Goal: Task Accomplishment & Management: Use online tool/utility

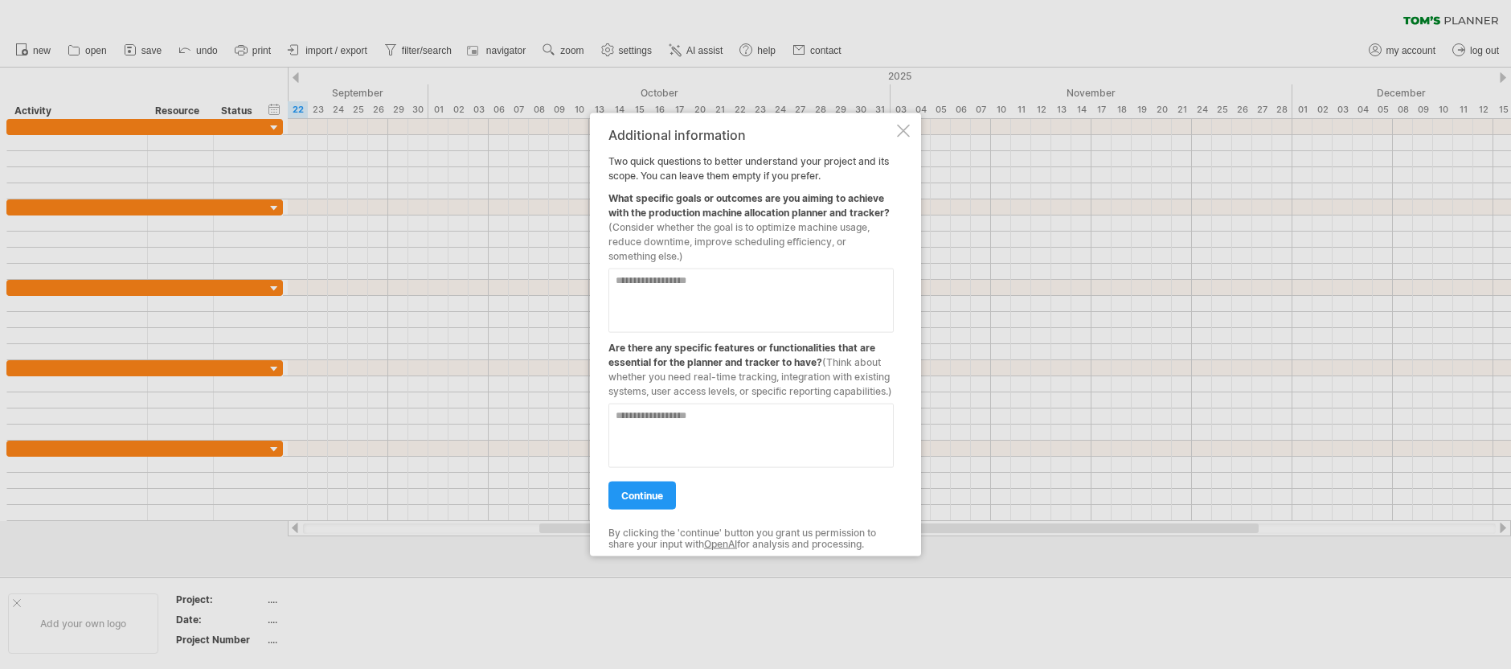
click at [711, 280] on textarea at bounding box center [751, 301] width 285 height 64
type textarea "**********"
click at [684, 418] on textarea at bounding box center [751, 436] width 285 height 64
click at [697, 420] on textarea at bounding box center [751, 436] width 285 height 64
type textarea "*"
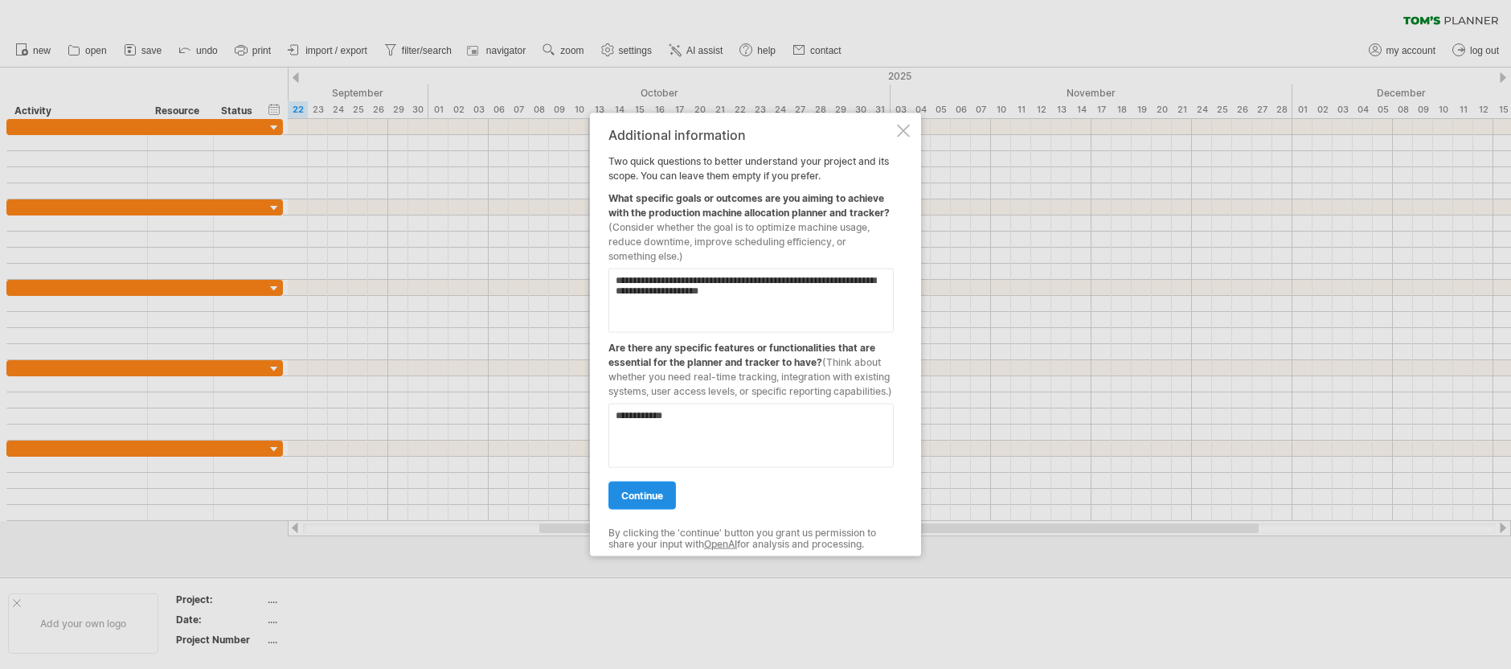
type textarea "**********"
click at [616, 496] on link "continue" at bounding box center [643, 496] width 68 height 28
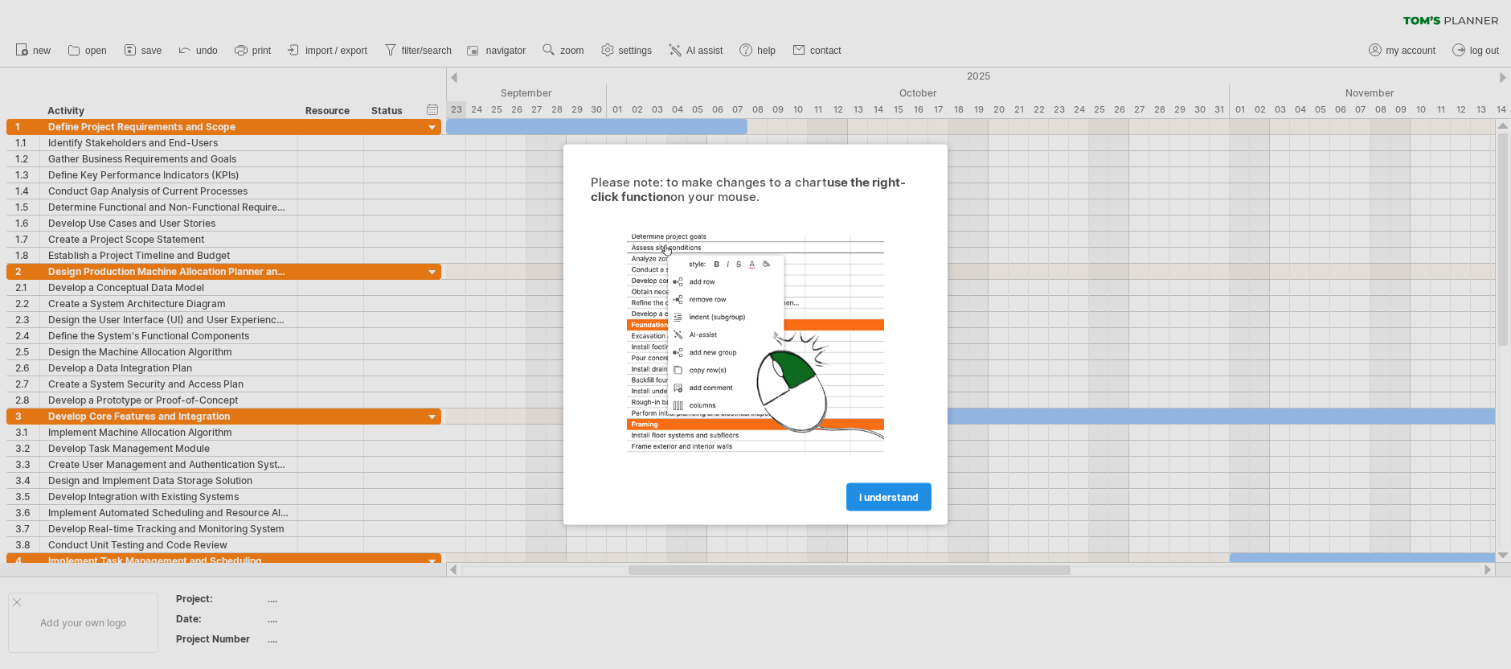
click at [884, 496] on span "I understand" at bounding box center [888, 497] width 59 height 12
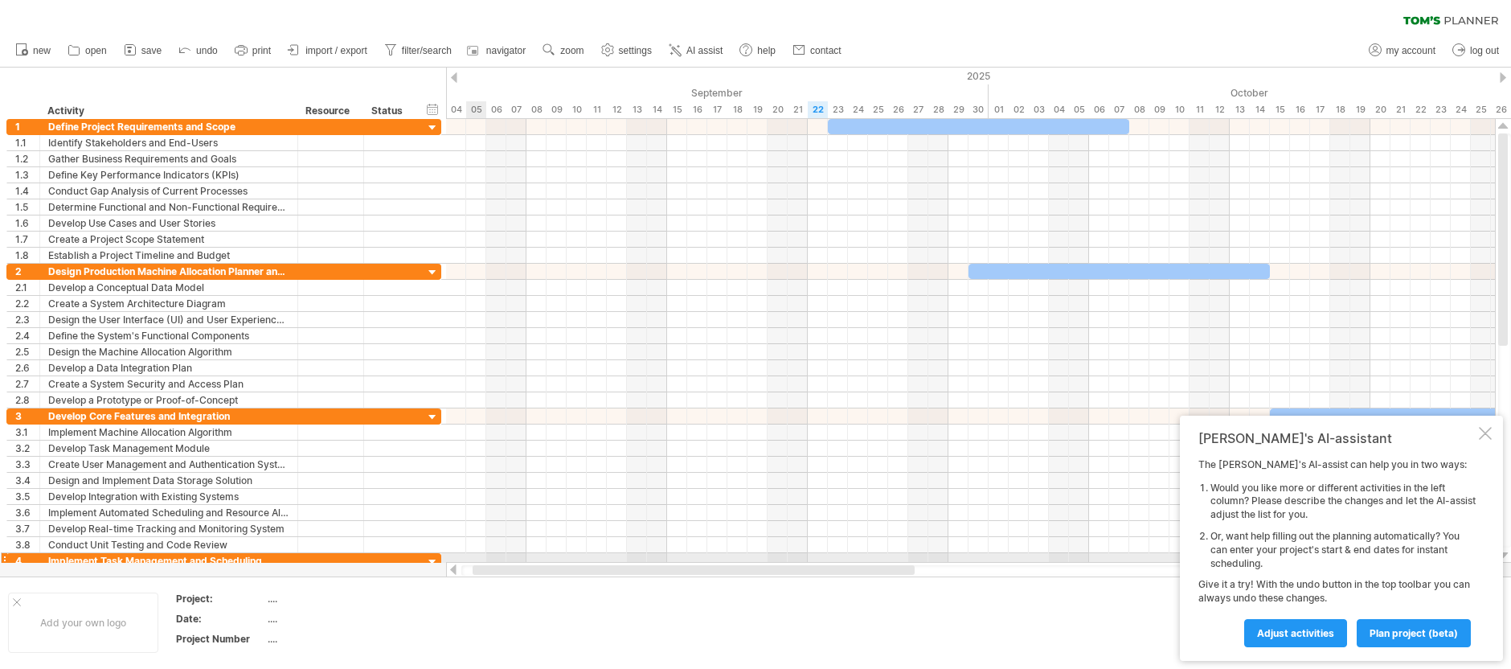
drag, startPoint x: 641, startPoint y: 568, endPoint x: 485, endPoint y: 554, distance: 156.6
click at [485, 554] on div "Trying to reach [DOMAIN_NAME] Connected again... 0% clear filter new 1" at bounding box center [755, 334] width 1511 height 669
drag, startPoint x: 385, startPoint y: 564, endPoint x: 359, endPoint y: 569, distance: 27.0
click at [359, 569] on div at bounding box center [755, 322] width 1511 height 509
drag, startPoint x: 354, startPoint y: 570, endPoint x: 329, endPoint y: 570, distance: 24.9
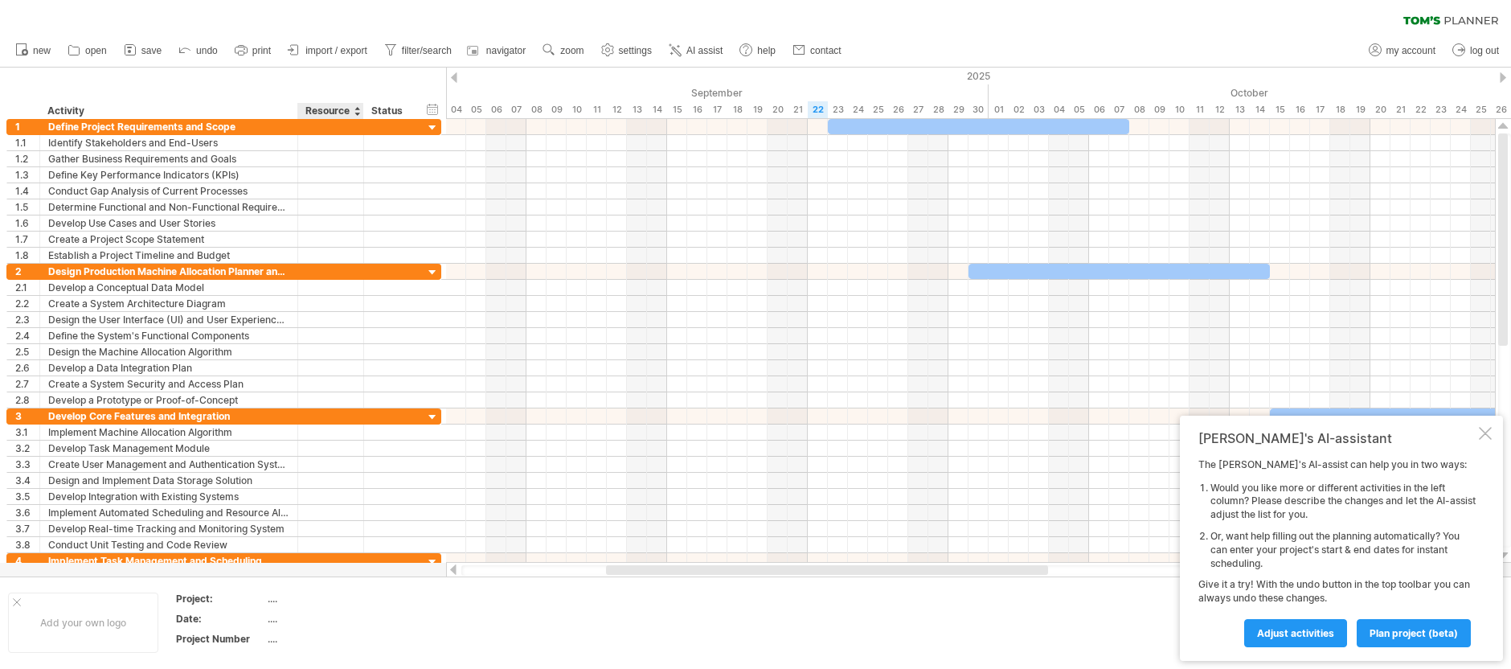
click at [329, 570] on div at bounding box center [755, 322] width 1511 height 509
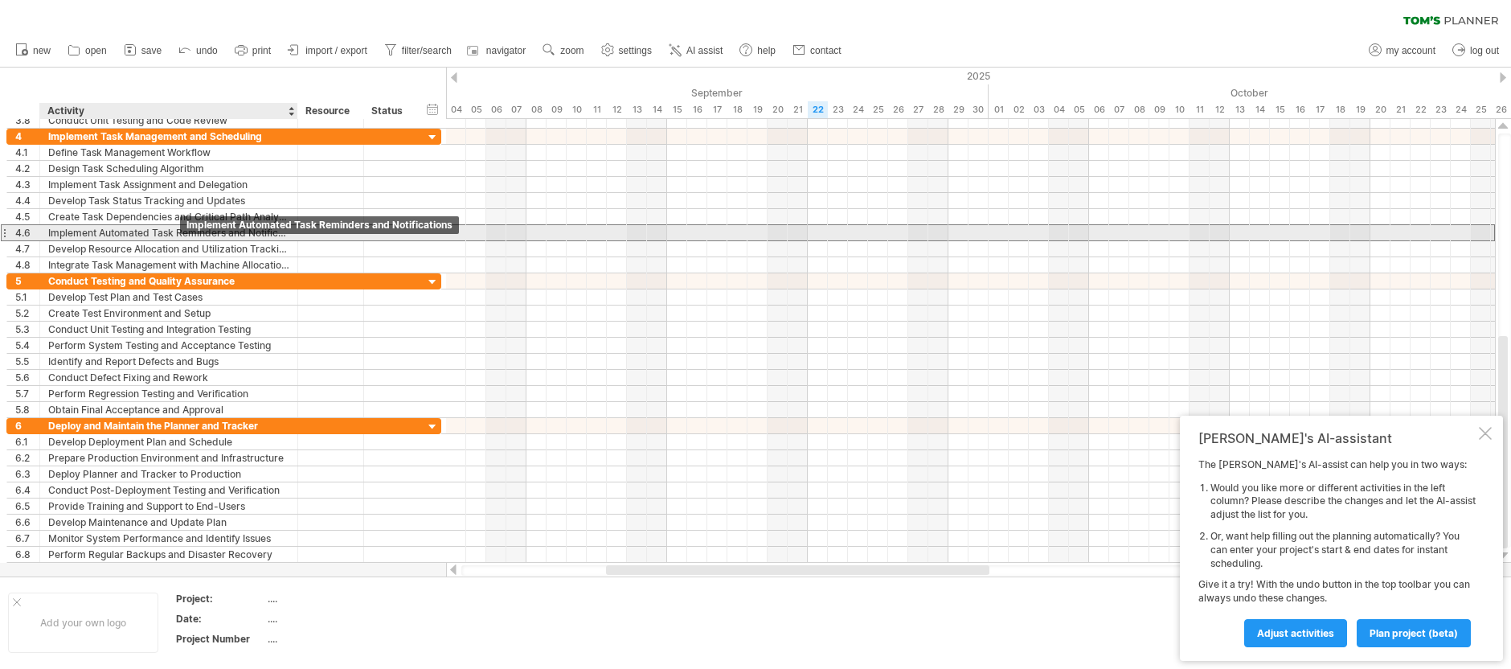
click at [191, 237] on div "Implement Automated Task Reminders and Notifications" at bounding box center [168, 232] width 241 height 15
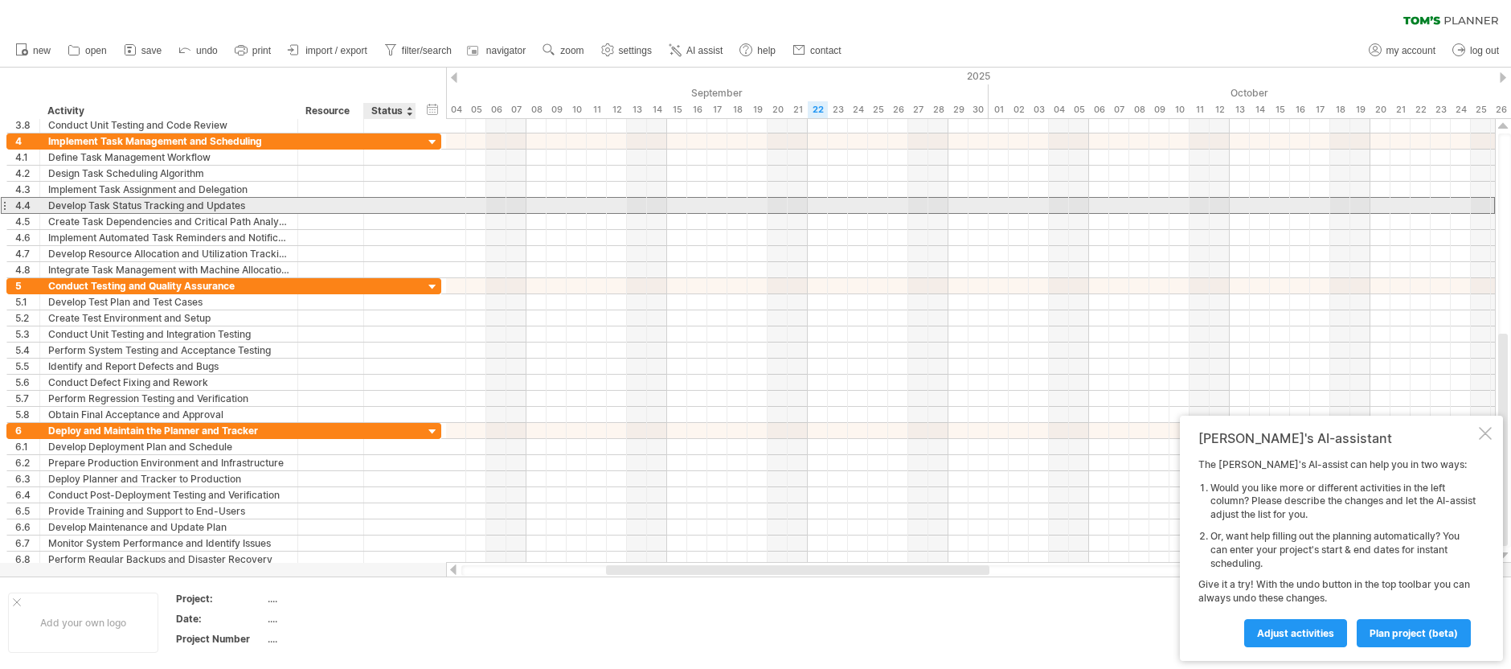
click at [373, 203] on div at bounding box center [389, 205] width 35 height 15
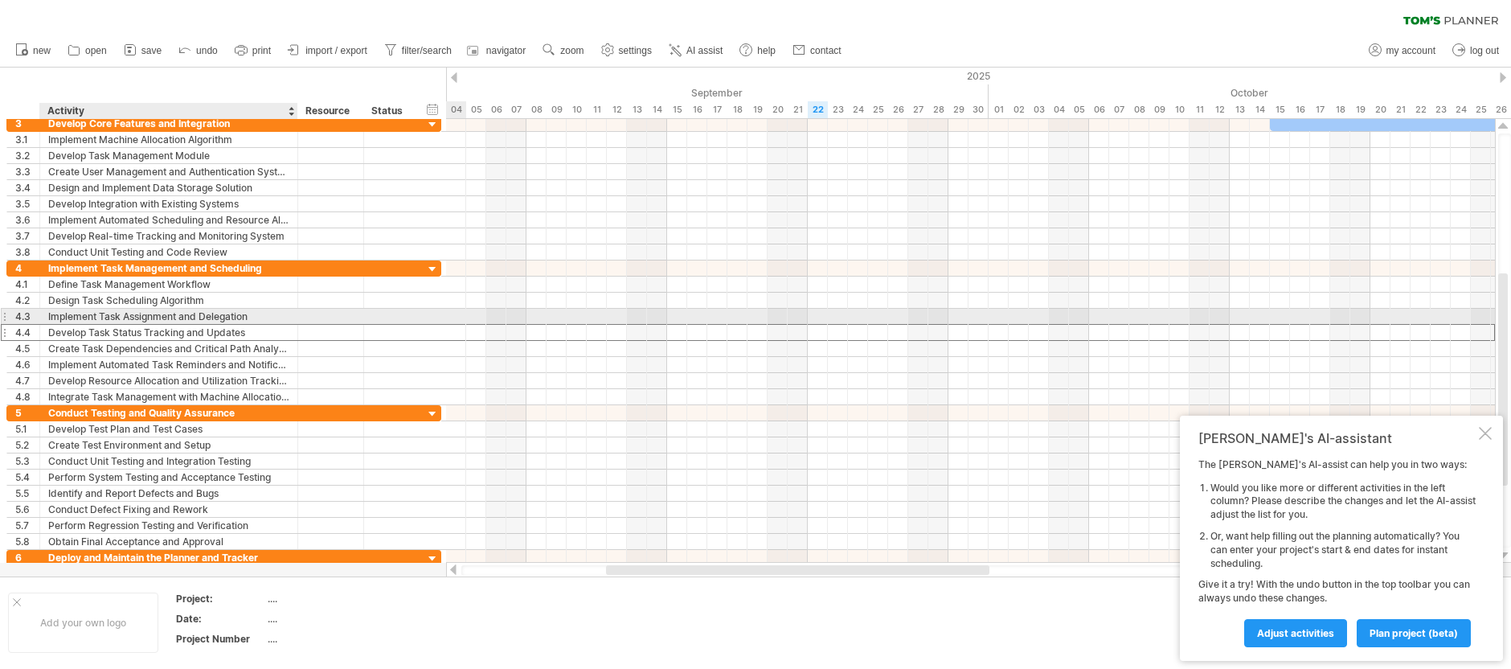
click at [234, 315] on div "Implement Task Assignment and Delegation" at bounding box center [168, 316] width 241 height 15
drag, startPoint x: 599, startPoint y: 311, endPoint x: 637, endPoint y: 314, distance: 37.9
click at [637, 314] on div at bounding box center [970, 317] width 1049 height 16
click at [638, 315] on div at bounding box center [970, 317] width 1049 height 16
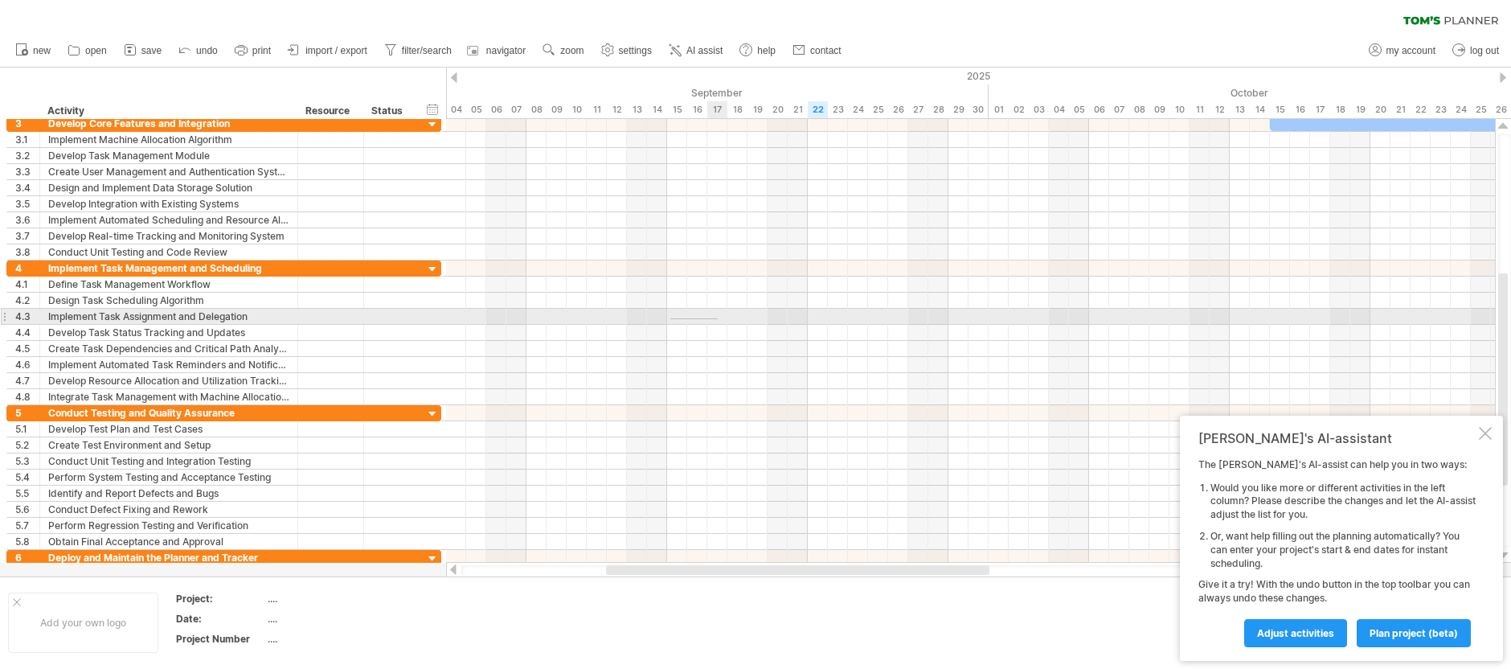
drag, startPoint x: 671, startPoint y: 319, endPoint x: 720, endPoint y: 318, distance: 49.9
click at [720, 318] on div at bounding box center [970, 317] width 1049 height 16
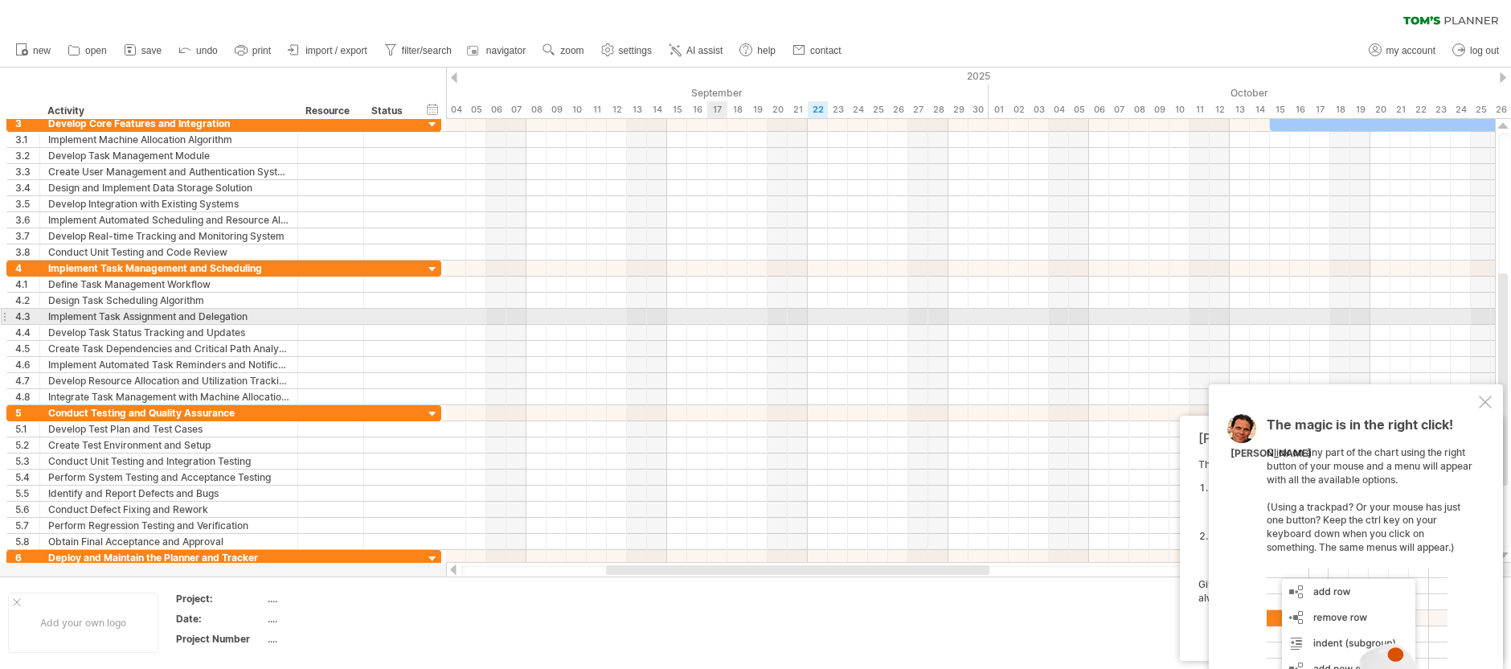
drag, startPoint x: 720, startPoint y: 318, endPoint x: 703, endPoint y: 318, distance: 17.7
click at [703, 318] on div at bounding box center [970, 317] width 1049 height 16
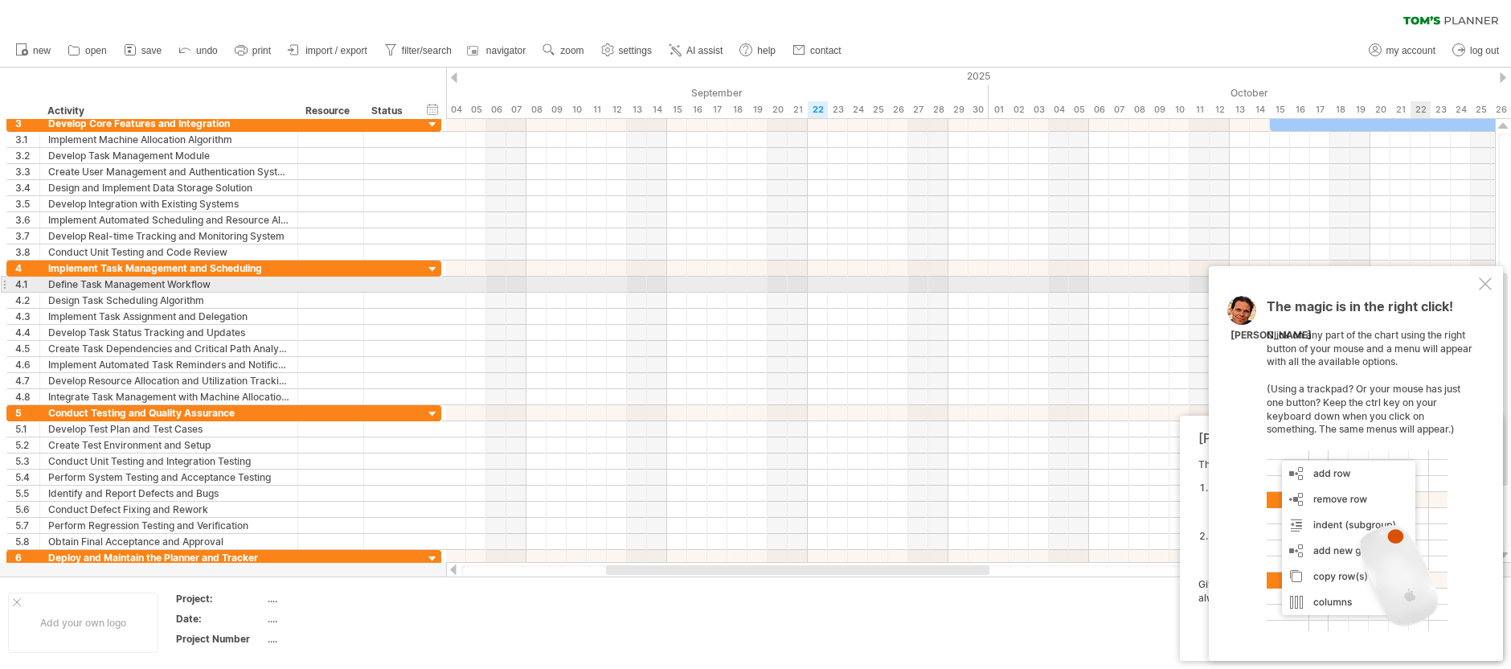
click at [1483, 285] on div at bounding box center [1485, 283] width 13 height 13
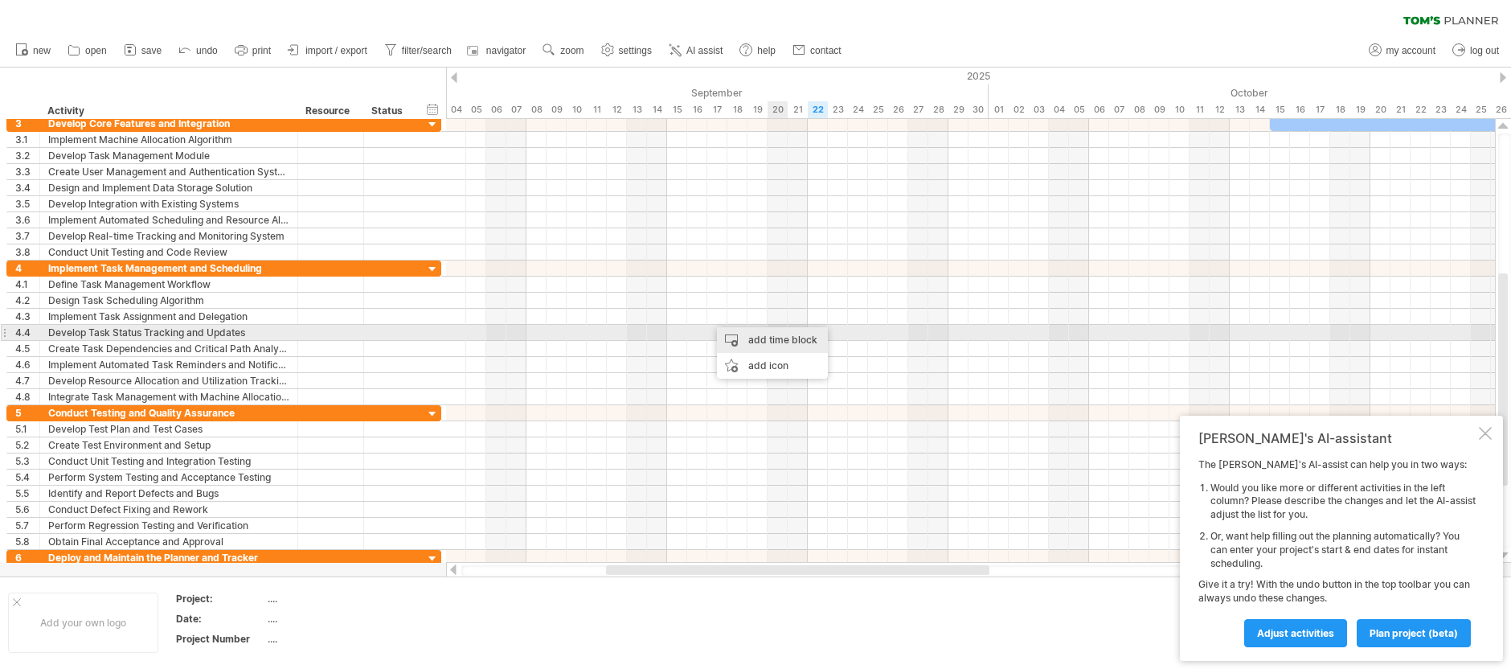
drag, startPoint x: 709, startPoint y: 319, endPoint x: 789, endPoint y: 335, distance: 81.2
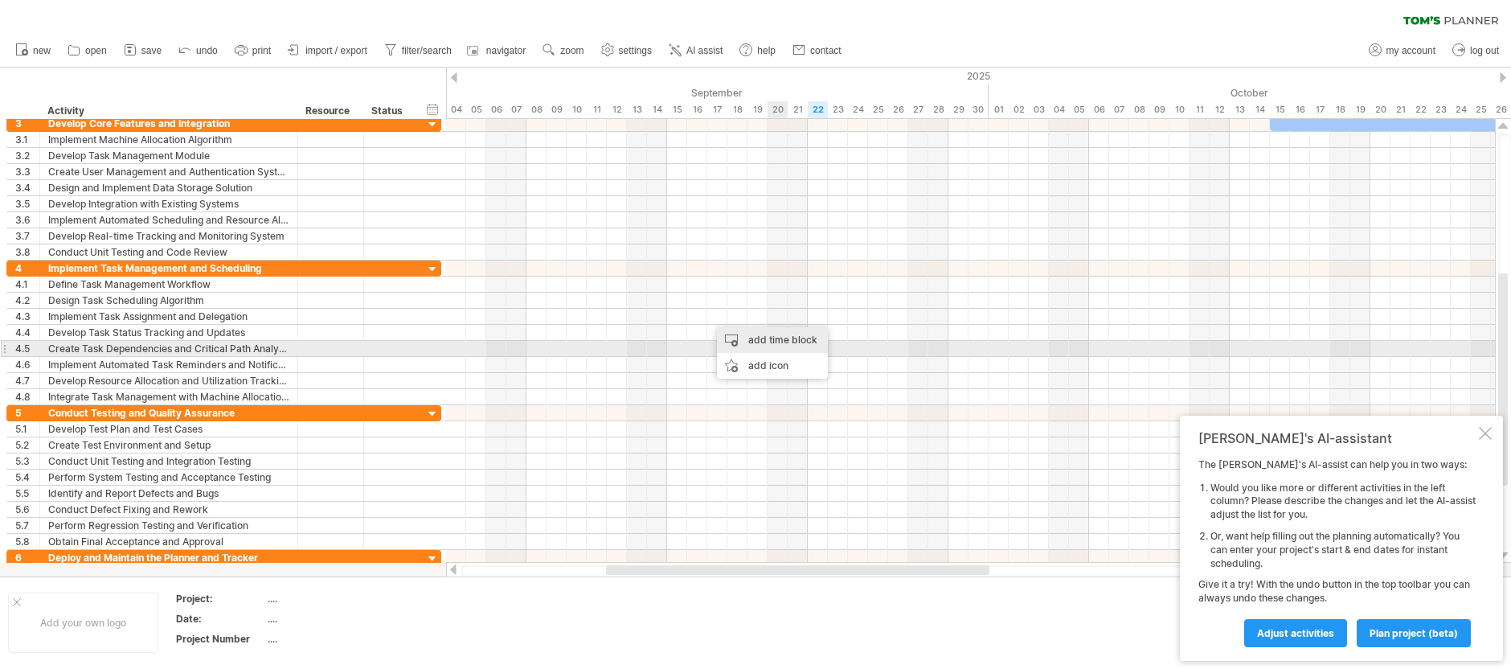
click at [789, 342] on div "add time block" at bounding box center [772, 340] width 111 height 26
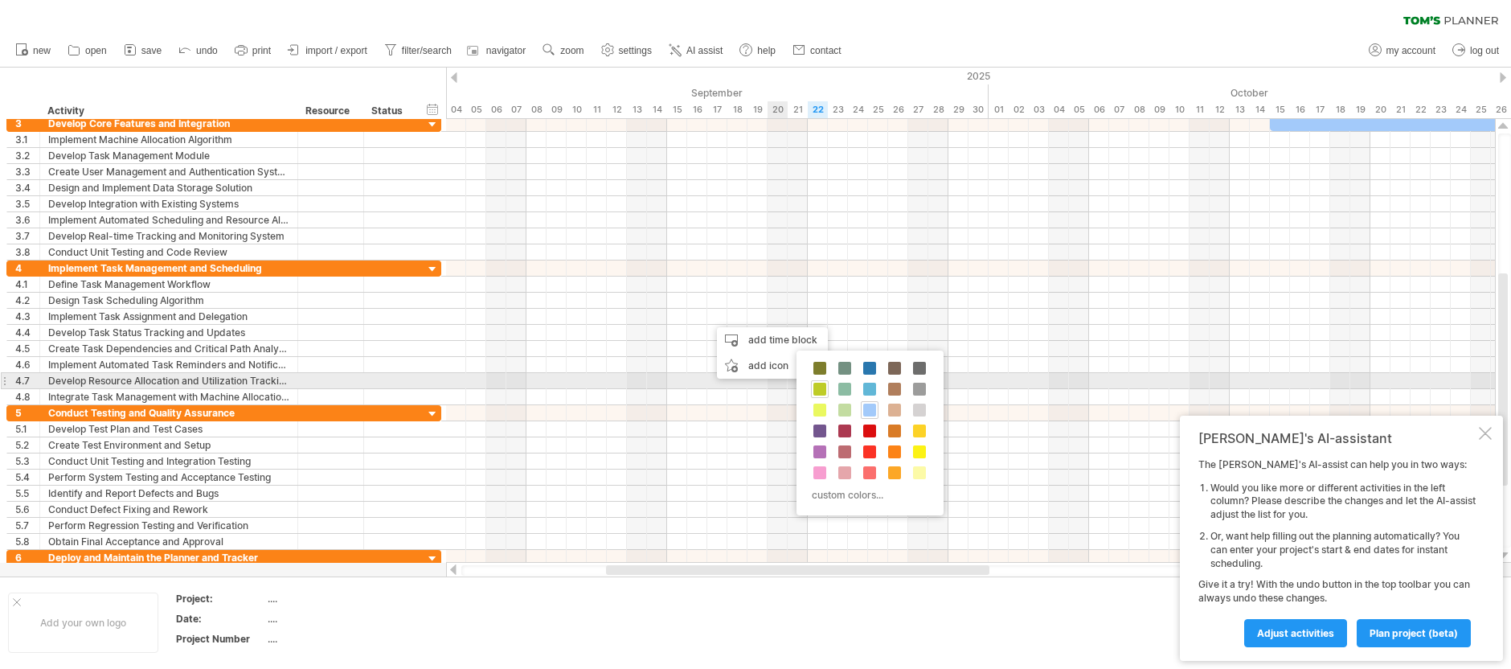
click at [822, 386] on span at bounding box center [820, 389] width 13 height 13
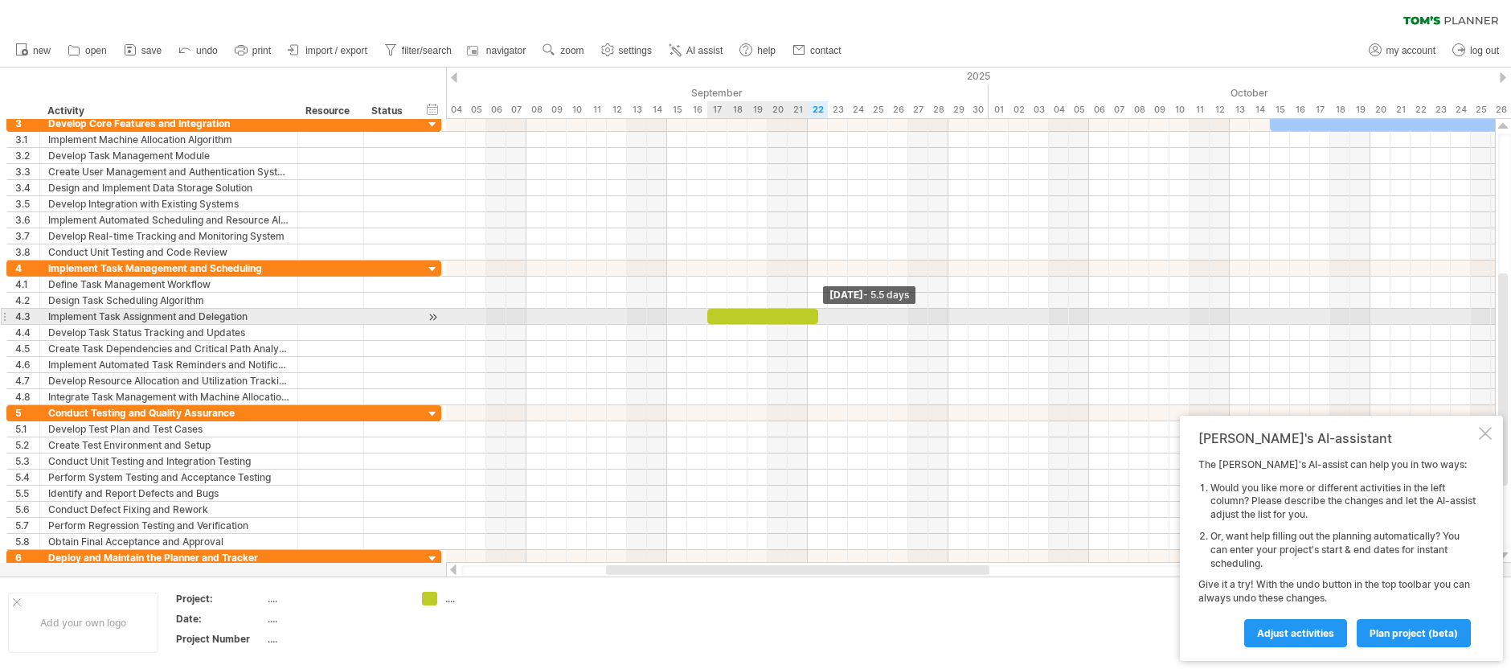
drag, startPoint x: 726, startPoint y: 318, endPoint x: 837, endPoint y: 317, distance: 111.0
click at [822, 317] on span at bounding box center [818, 316] width 6 height 15
drag, startPoint x: 837, startPoint y: 317, endPoint x: 720, endPoint y: 310, distance: 117.6
click at [720, 310] on span at bounding box center [718, 316] width 6 height 15
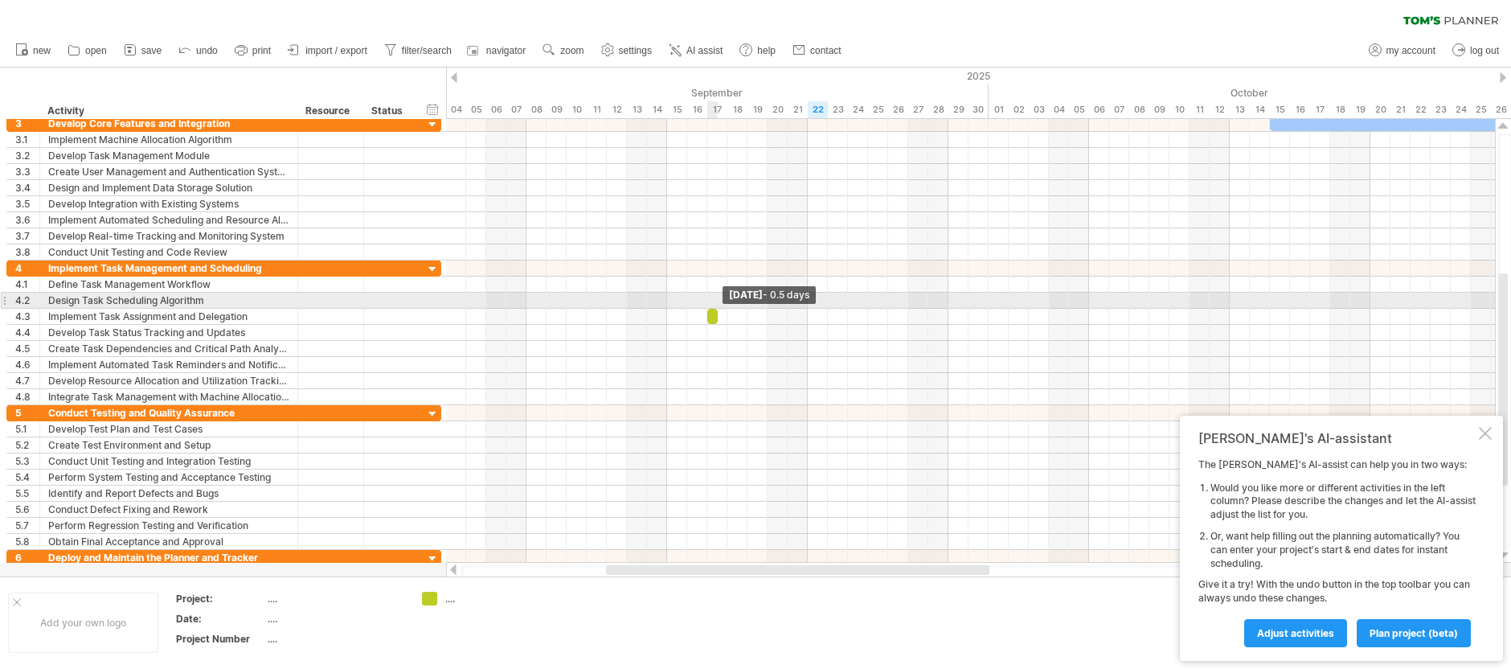
drag, startPoint x: 718, startPoint y: 315, endPoint x: 691, endPoint y: 302, distance: 30.2
click at [691, 302] on div "​ ​ ​ ​ ​ ​ ​ [DATE] - 0.5 days" at bounding box center [970, 341] width 1049 height 444
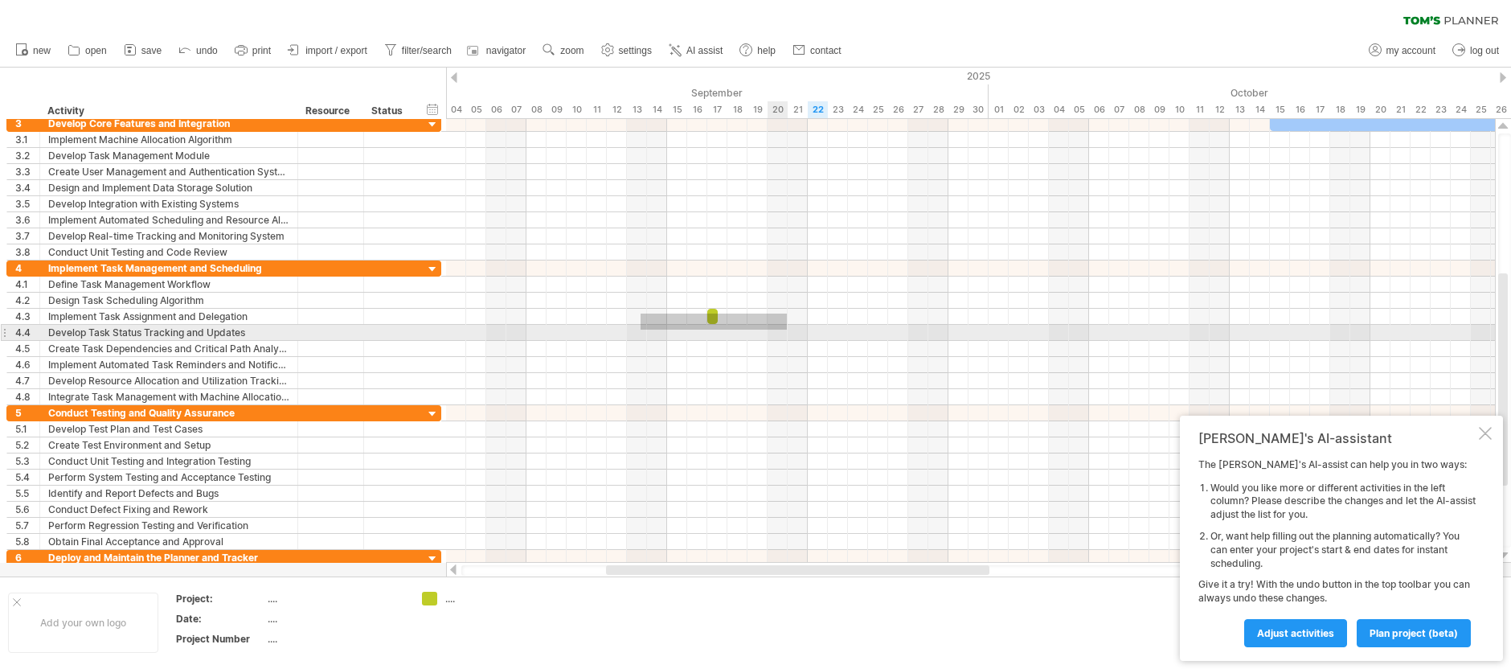
drag, startPoint x: 642, startPoint y: 314, endPoint x: 789, endPoint y: 330, distance: 147.2
click at [789, 330] on div at bounding box center [970, 332] width 1049 height 145
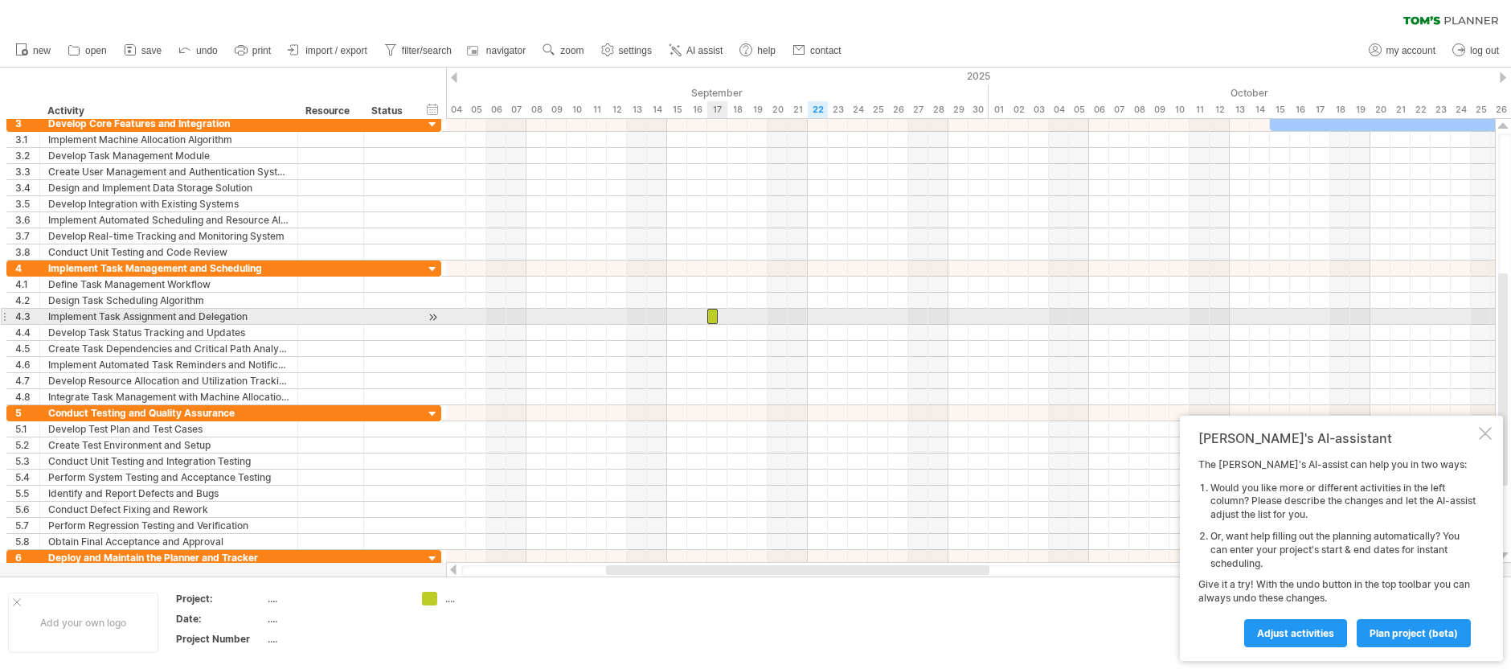
click at [717, 318] on span at bounding box center [718, 316] width 6 height 15
drag, startPoint x: 719, startPoint y: 317, endPoint x: 804, endPoint y: 316, distance: 85.2
click at [798, 316] on div "​" at bounding box center [752, 316] width 91 height 15
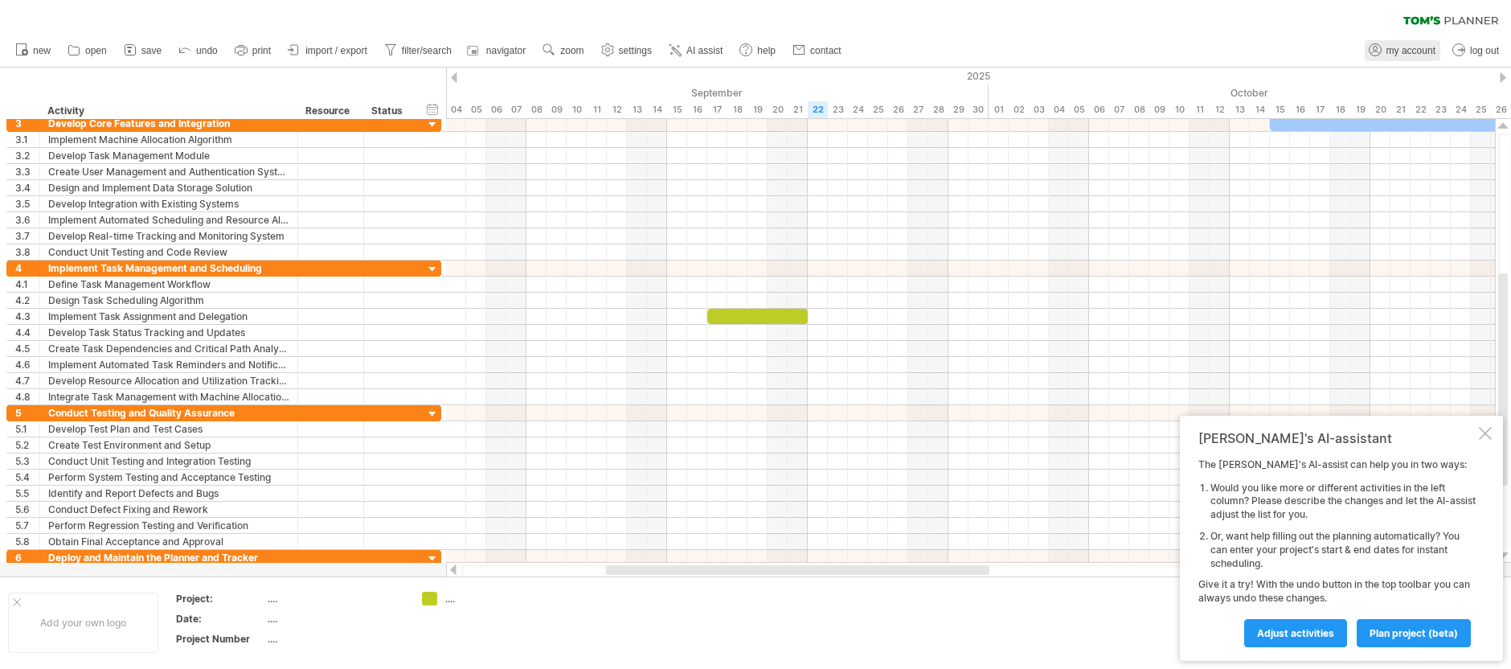
click at [1406, 47] on span "my account" at bounding box center [1411, 50] width 49 height 11
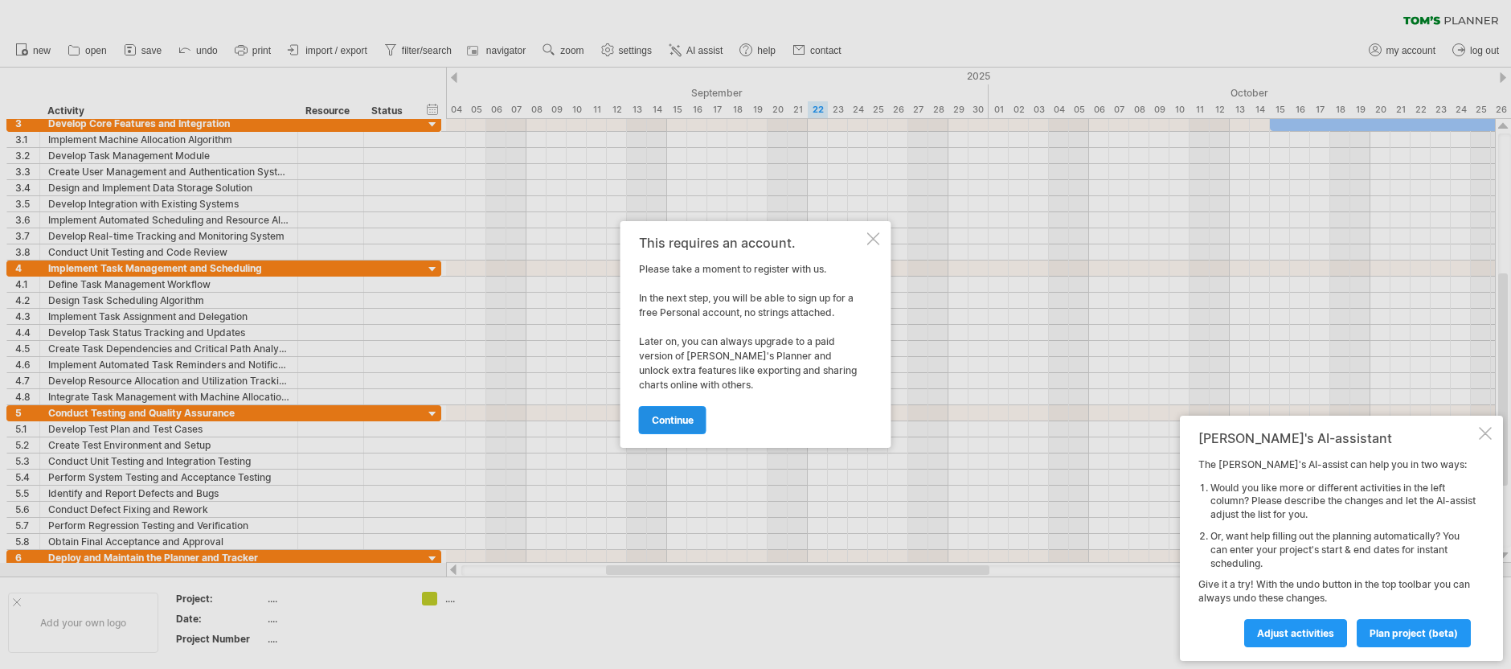
click at [682, 411] on link "continue" at bounding box center [673, 420] width 68 height 28
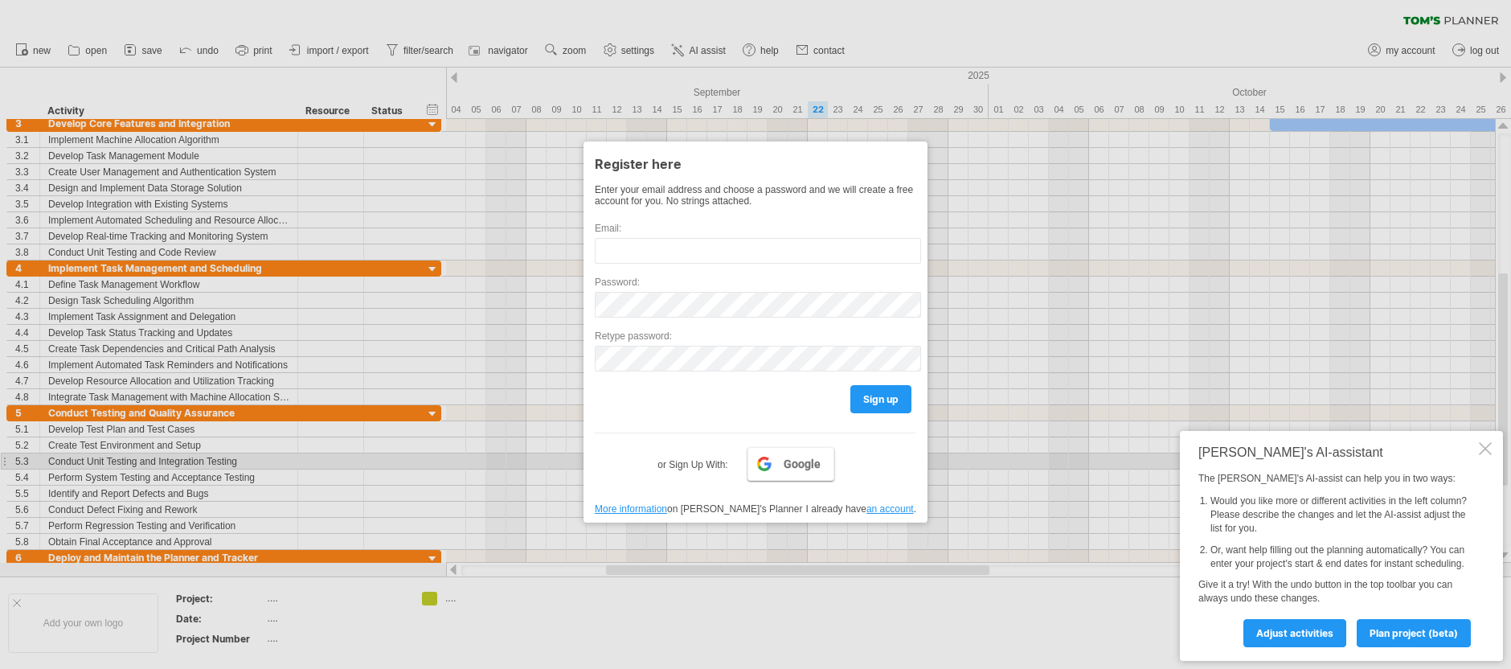
click at [800, 465] on span "Google" at bounding box center [802, 463] width 37 height 13
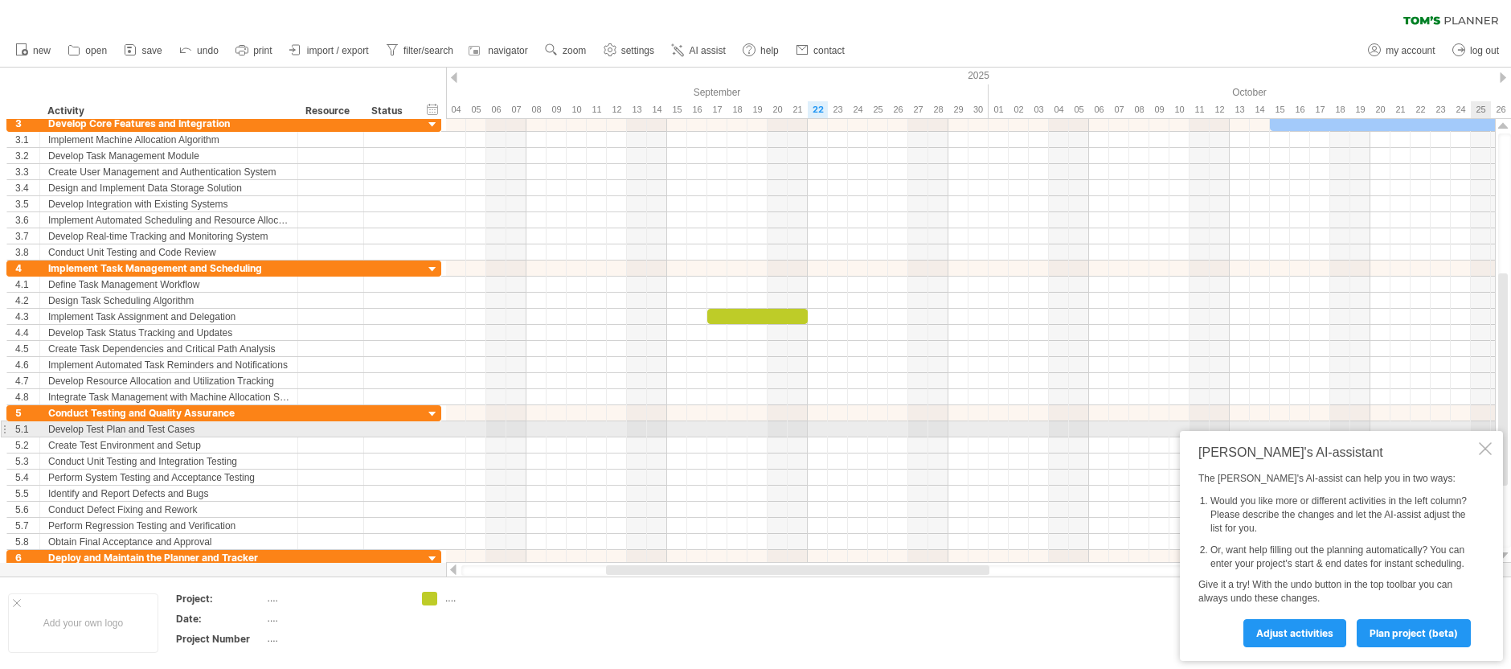
click at [1486, 442] on div at bounding box center [1485, 448] width 13 height 13
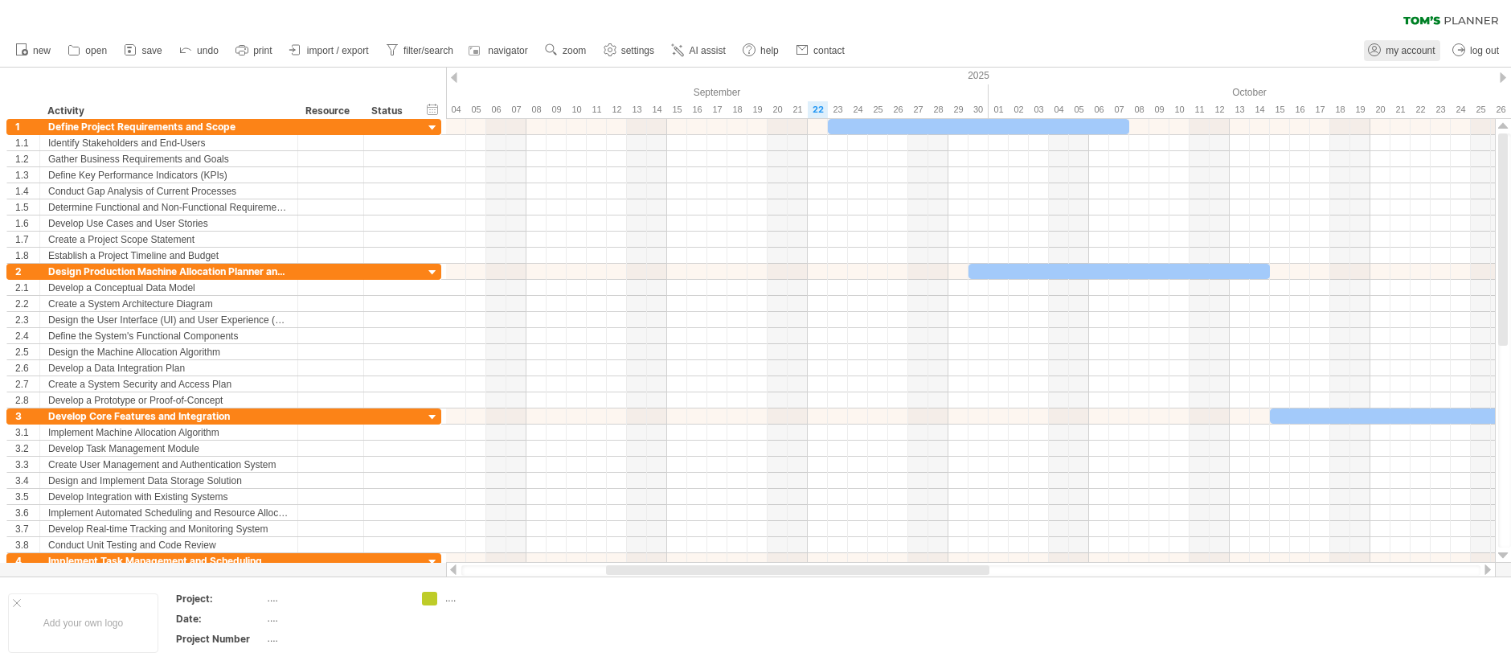
click at [1425, 50] on span "my account" at bounding box center [1410, 50] width 49 height 11
type input "**********"
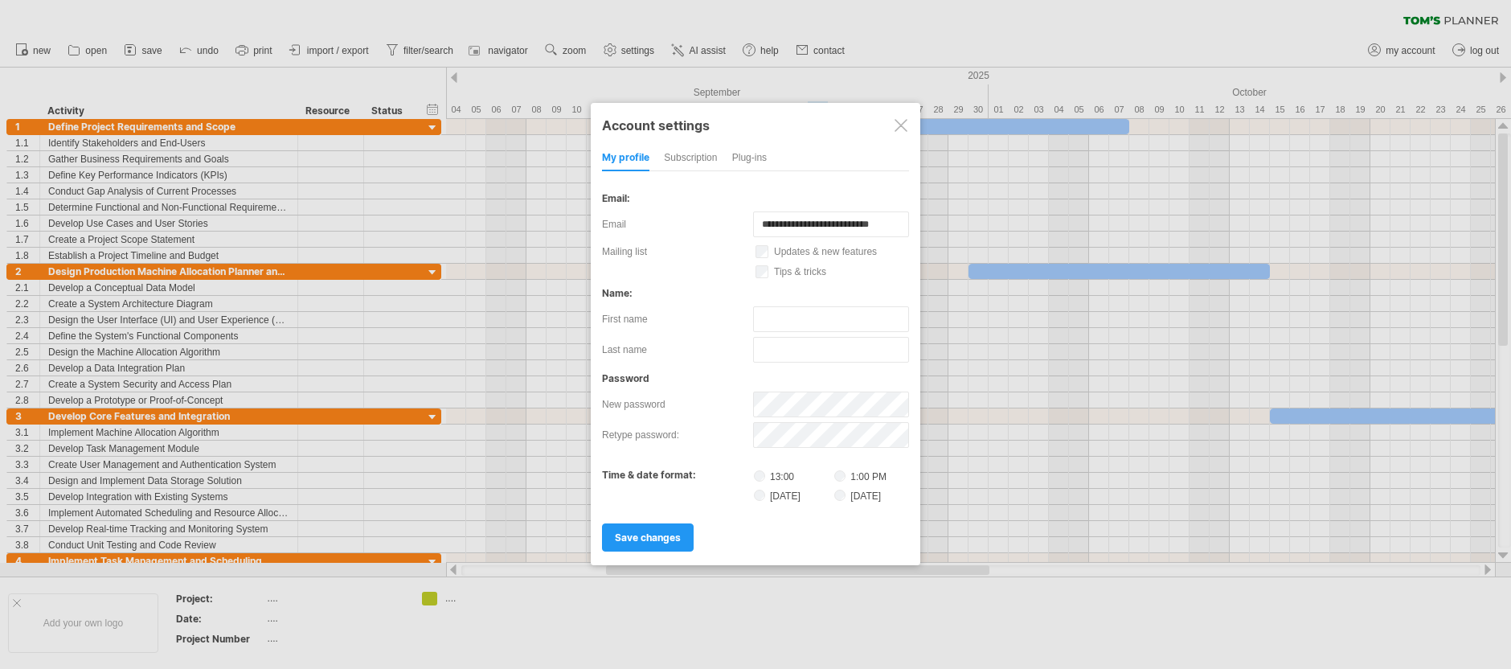
click at [749, 159] on div "Plug-ins" at bounding box center [749, 159] width 35 height 26
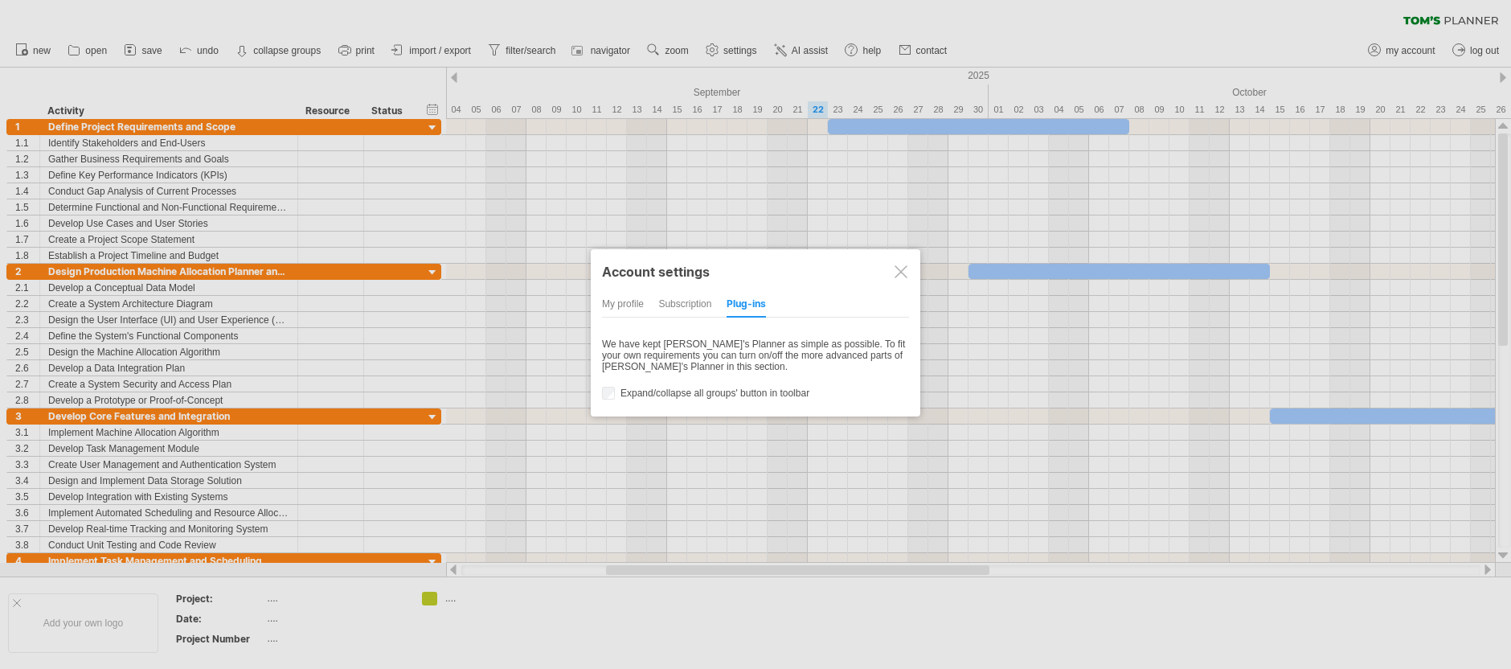
click at [287, 53] on div at bounding box center [755, 334] width 1511 height 669
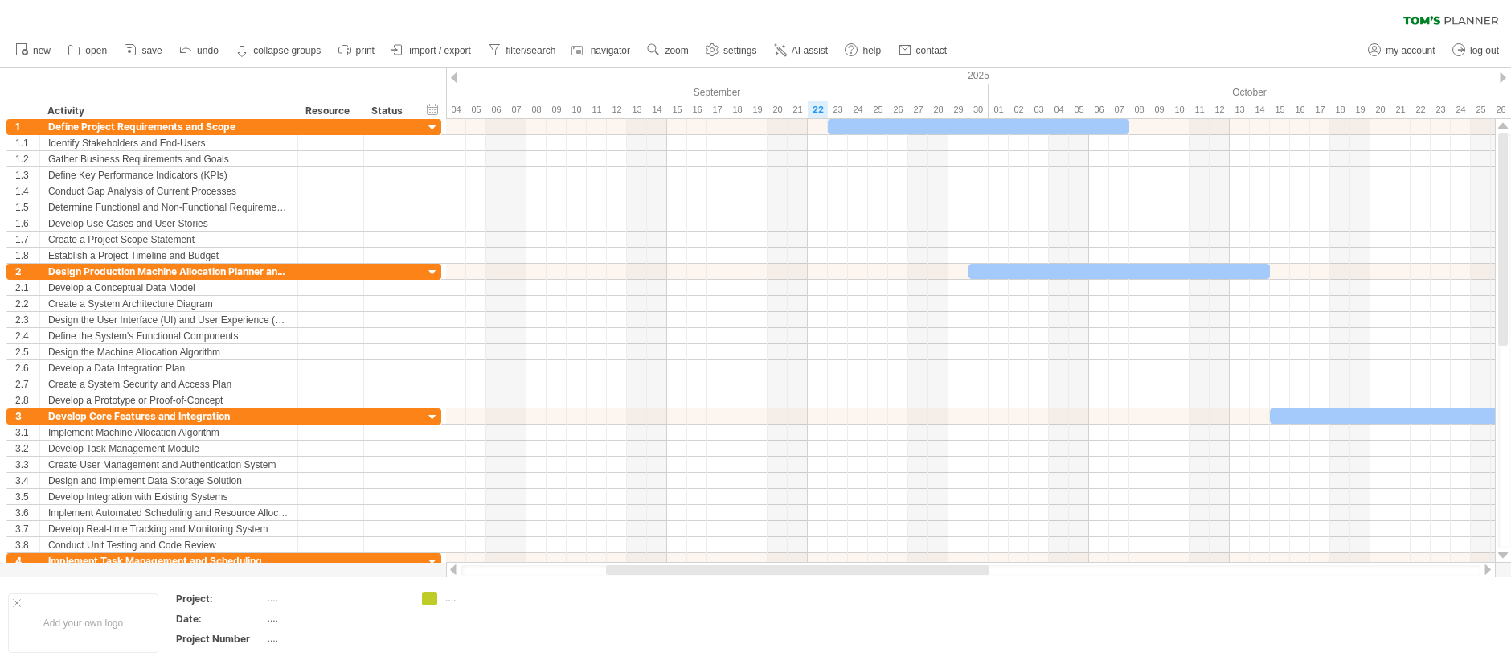
click at [287, 53] on strong "collapse groups" at bounding box center [287, 50] width 68 height 11
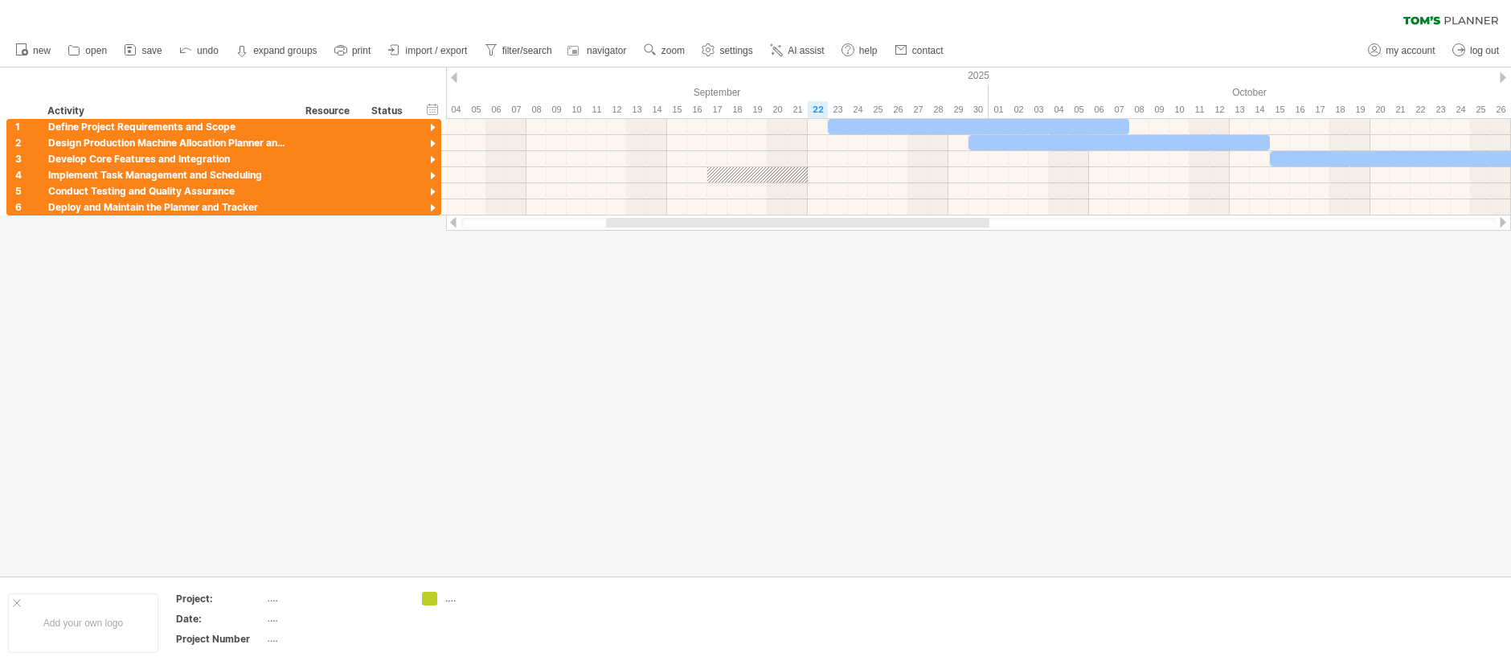
click at [287, 53] on strong "expand groups" at bounding box center [285, 50] width 64 height 11
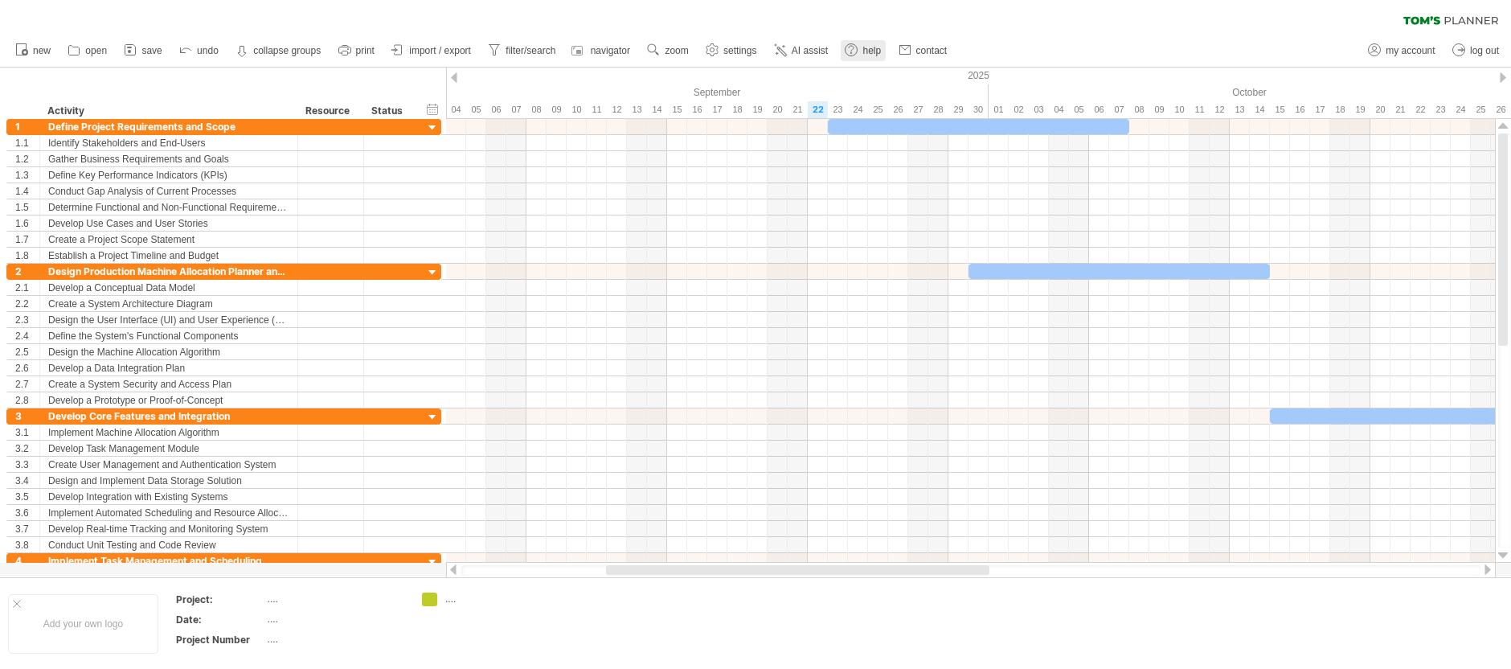
click at [855, 53] on use at bounding box center [851, 50] width 16 height 16
click at [734, 47] on span "settings" at bounding box center [740, 50] width 33 height 11
select select "*"
select select "**"
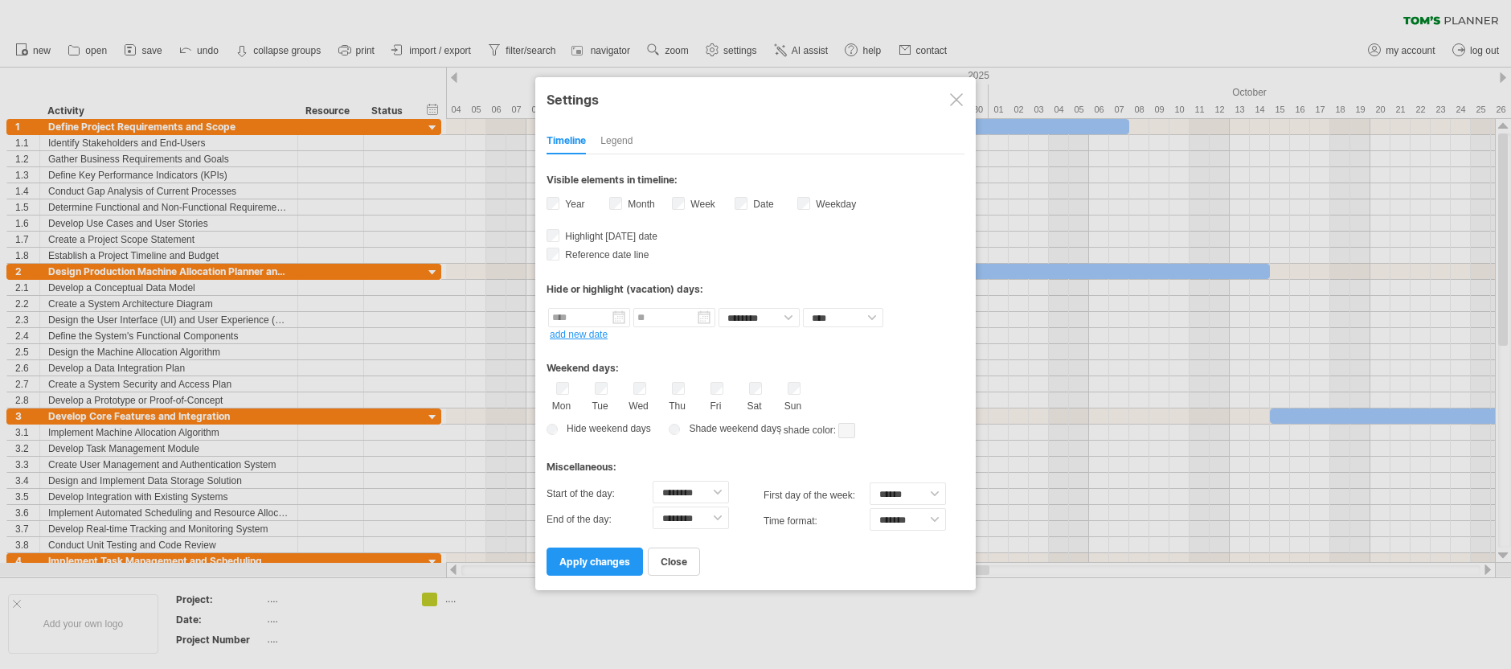
click at [740, 138] on div "Timeline Legend" at bounding box center [756, 137] width 418 height 35
click at [1100, 41] on div at bounding box center [755, 334] width 1511 height 669
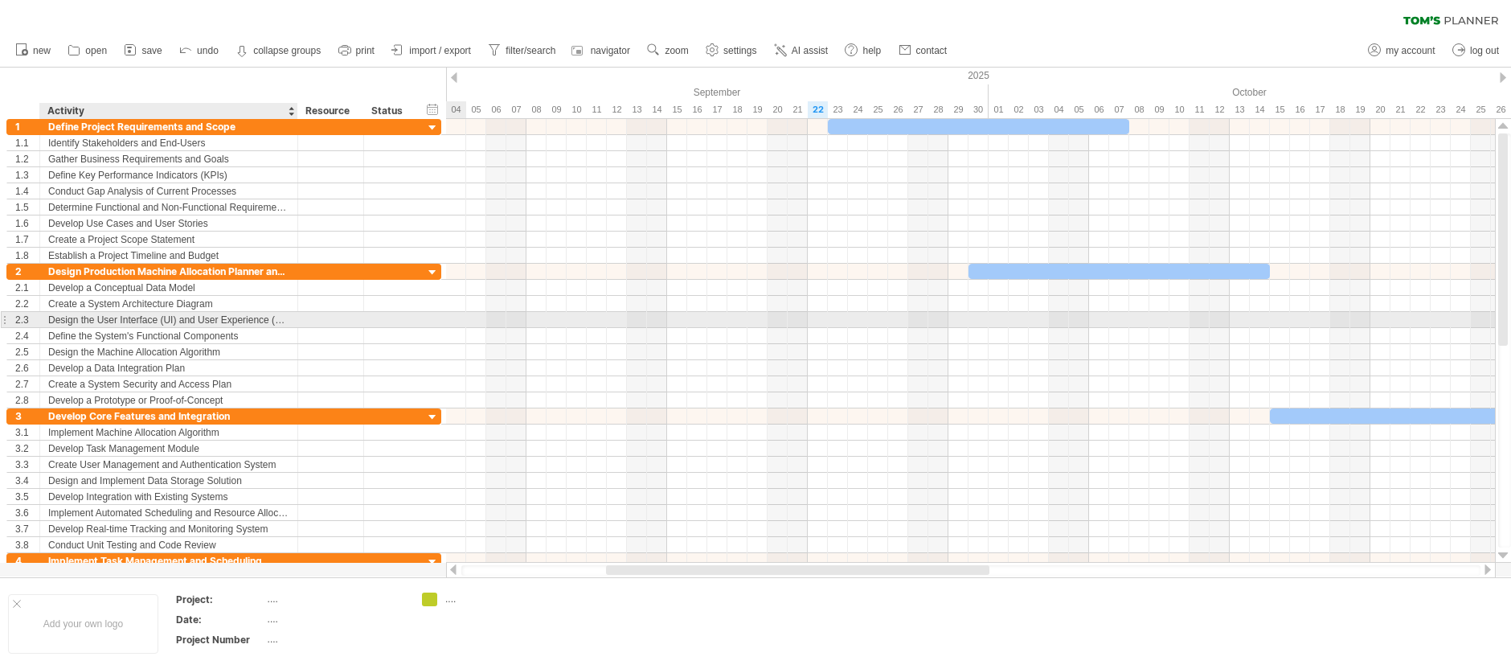
click at [270, 318] on div "Design the User Interface (UI) and User Experience (UX)" at bounding box center [168, 319] width 241 height 15
click at [941, 320] on div at bounding box center [970, 320] width 1049 height 16
click at [937, 318] on div at bounding box center [970, 320] width 1049 height 16
drag, startPoint x: 879, startPoint y: 316, endPoint x: 842, endPoint y: 316, distance: 37.0
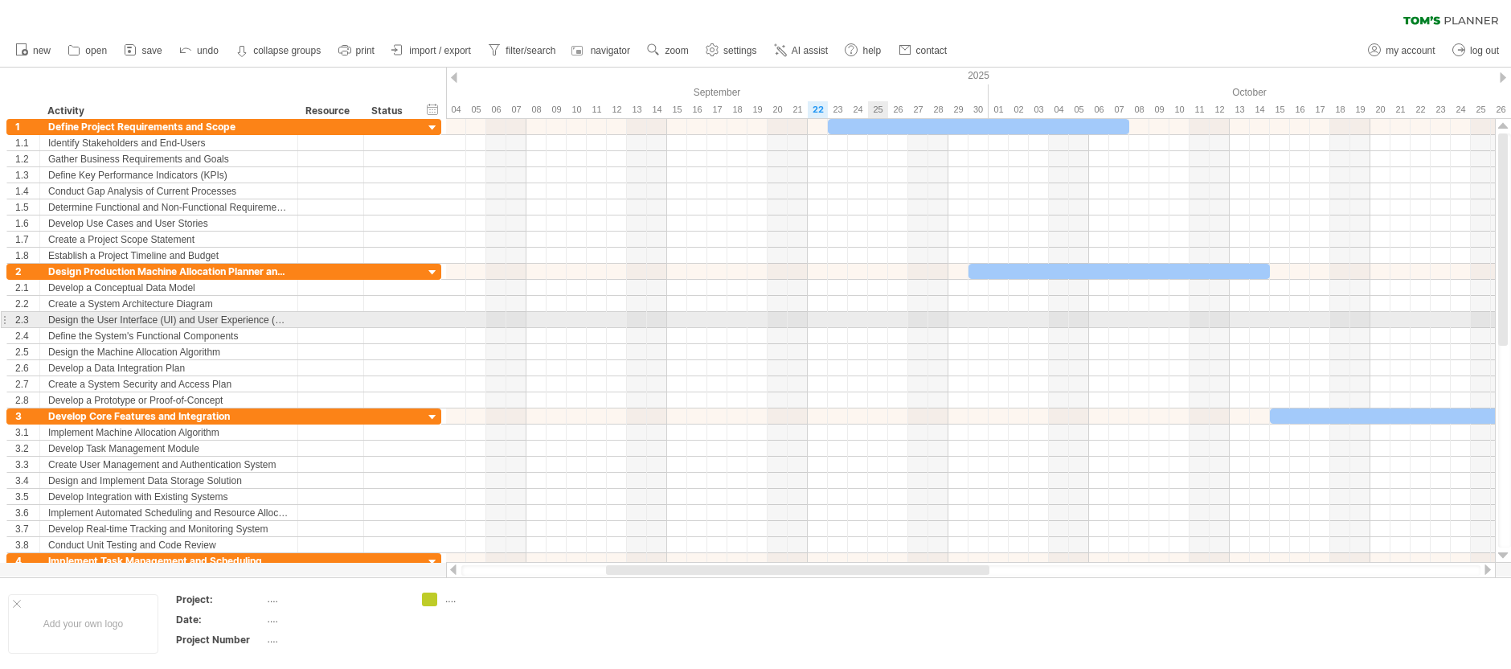
click at [843, 316] on div at bounding box center [970, 320] width 1049 height 16
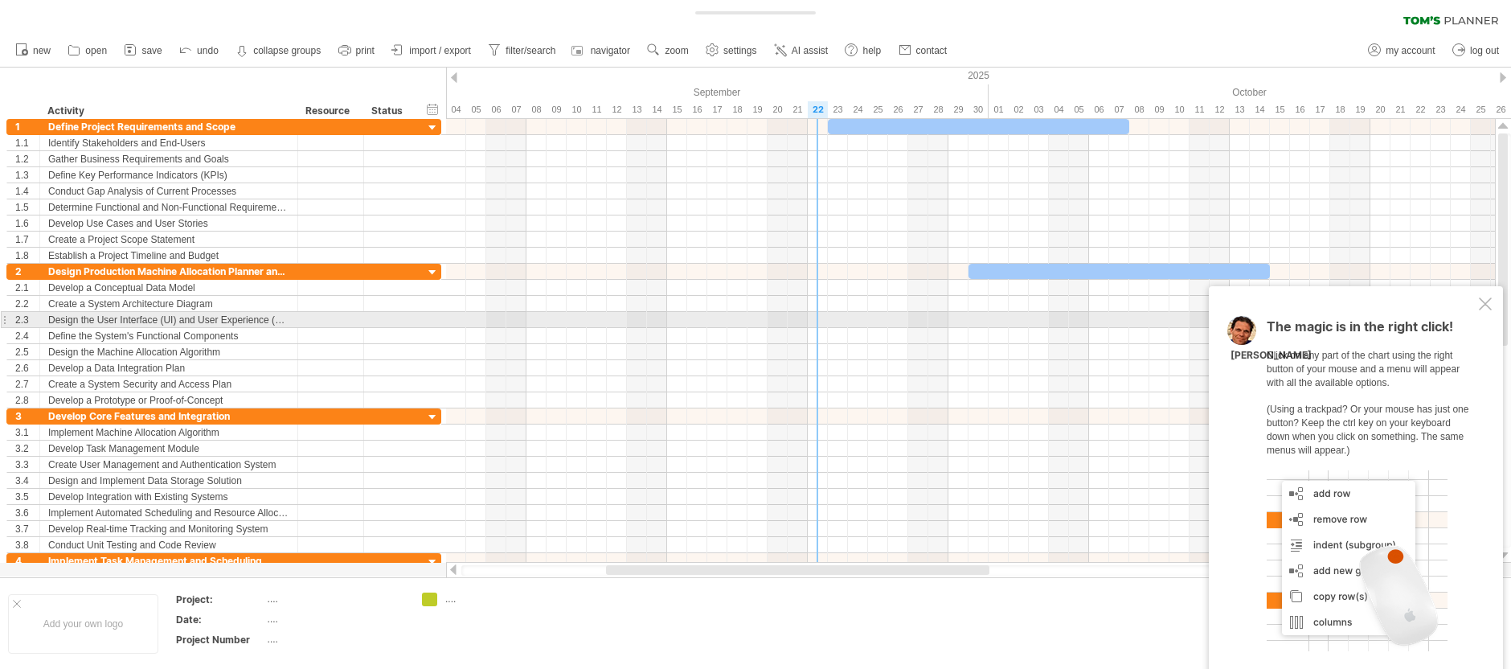
click at [824, 316] on div at bounding box center [970, 320] width 1049 height 16
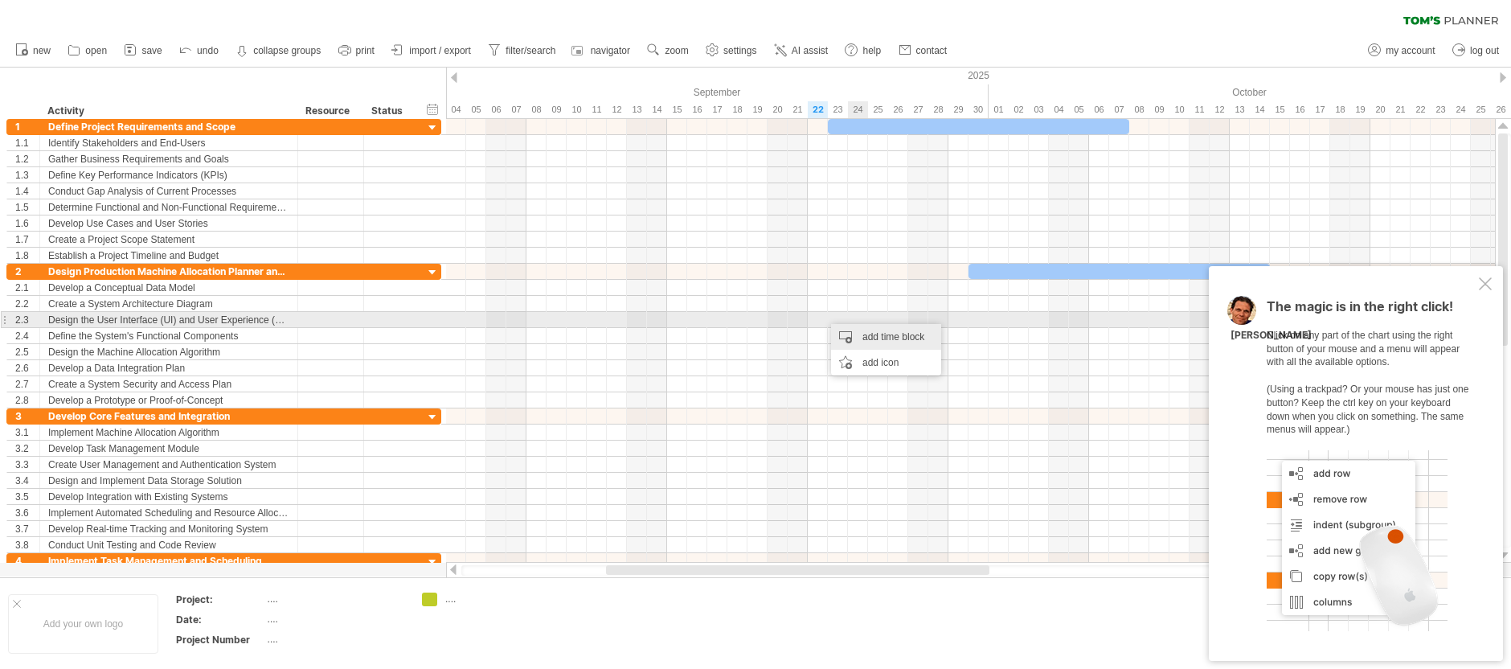
click at [886, 328] on div "add time block" at bounding box center [886, 337] width 110 height 26
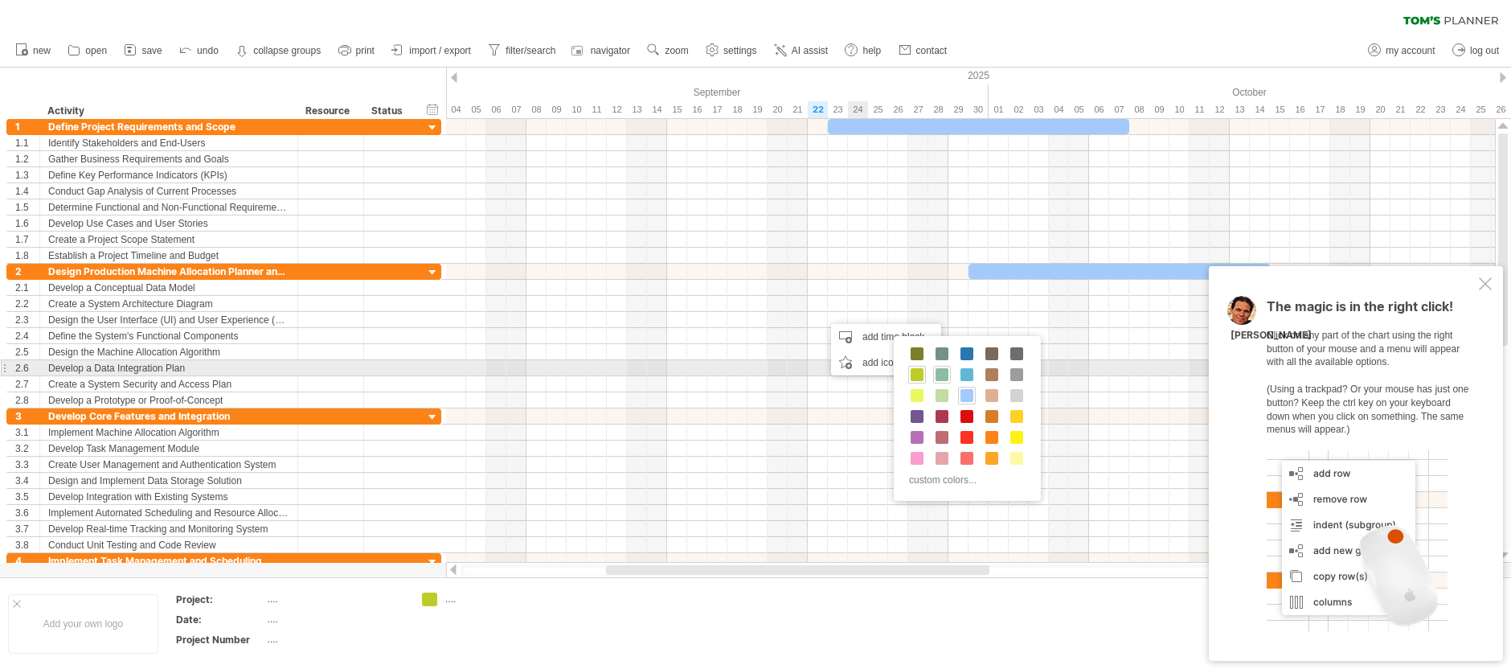
click at [945, 371] on span at bounding box center [942, 374] width 13 height 13
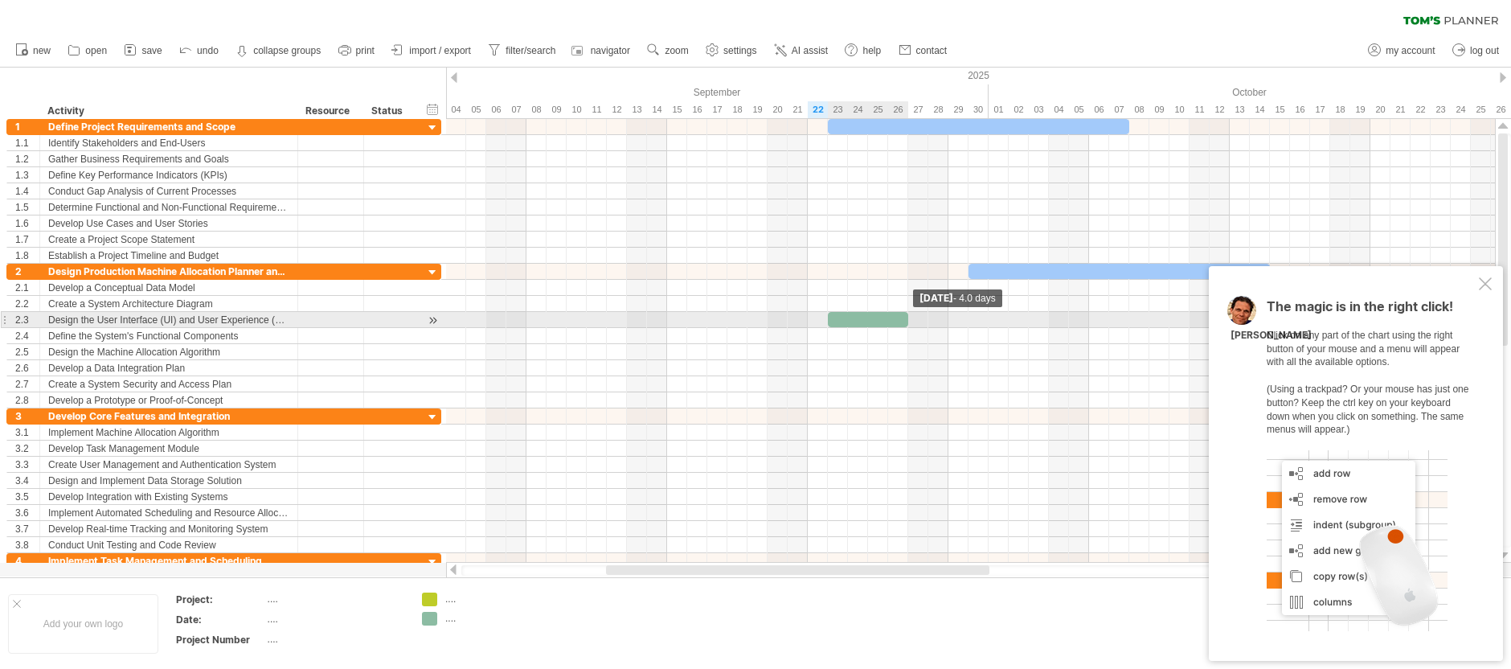
drag, startPoint x: 851, startPoint y: 321, endPoint x: 917, endPoint y: 321, distance: 66.7
click at [912, 321] on span at bounding box center [908, 319] width 6 height 15
drag, startPoint x: 917, startPoint y: 321, endPoint x: 953, endPoint y: 321, distance: 35.4
click at [949, 321] on div "​" at bounding box center [888, 319] width 121 height 15
click at [902, 319] on div "​" at bounding box center [893, 319] width 131 height 15
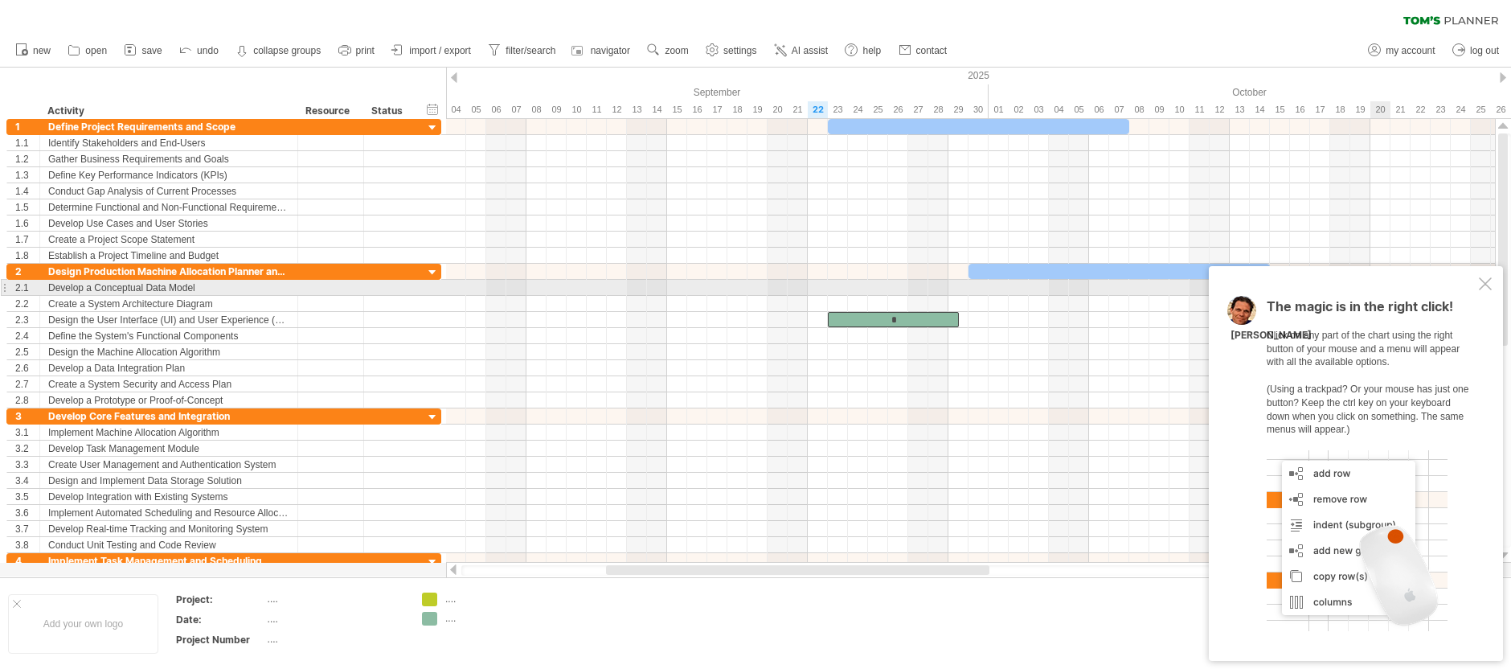
click at [1490, 283] on div at bounding box center [1485, 283] width 13 height 13
